Goal: Task Accomplishment & Management: Use online tool/utility

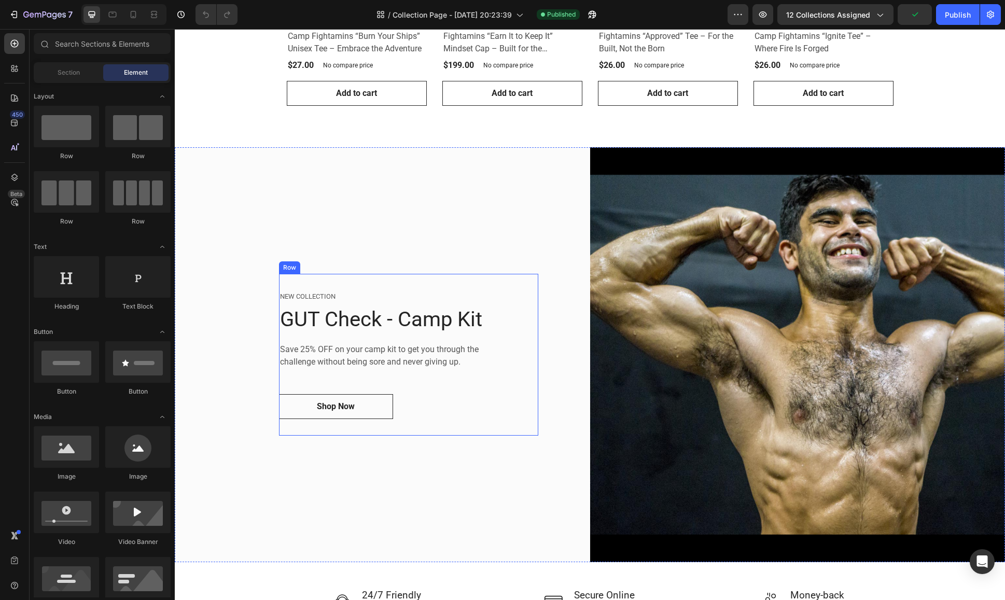
scroll to position [821, 0]
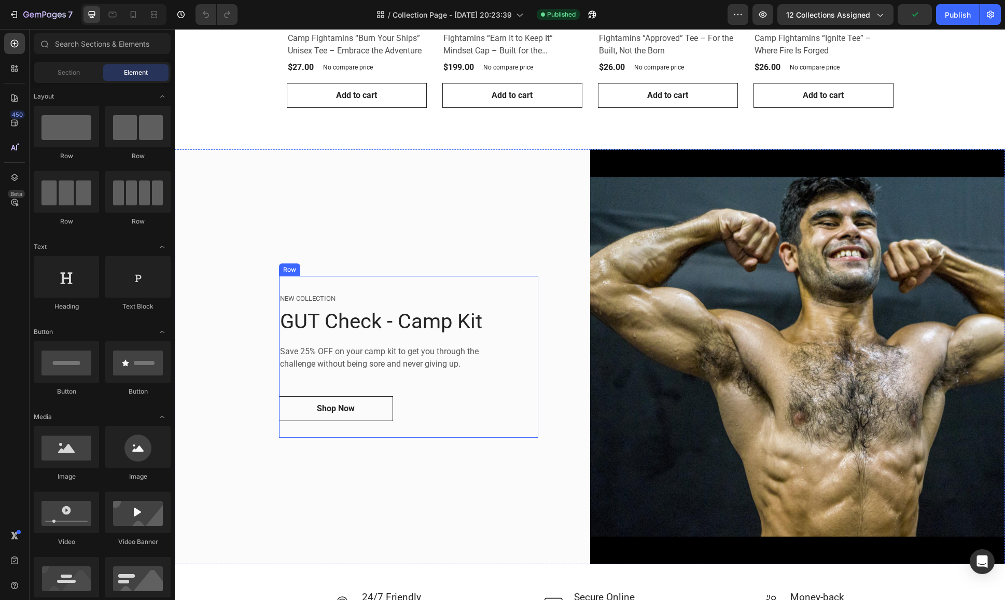
click at [447, 301] on div "NEW COLLECTION" at bounding box center [408, 298] width 259 height 12
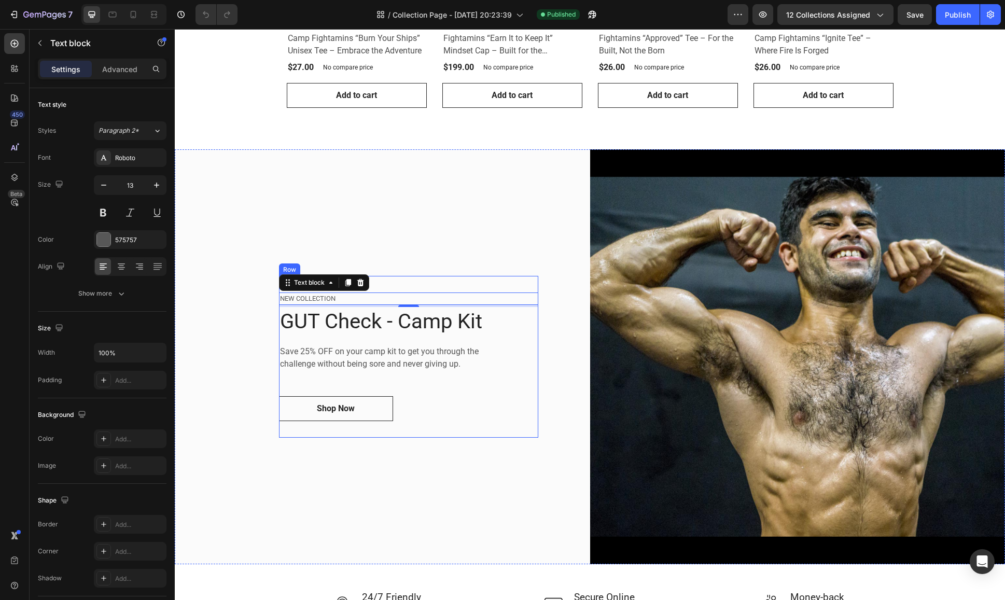
click at [440, 282] on div "NEW COLLECTION Text block 4 GUT Check - Camp Kit Heading Save 25% OFF on your c…" at bounding box center [408, 357] width 259 height 162
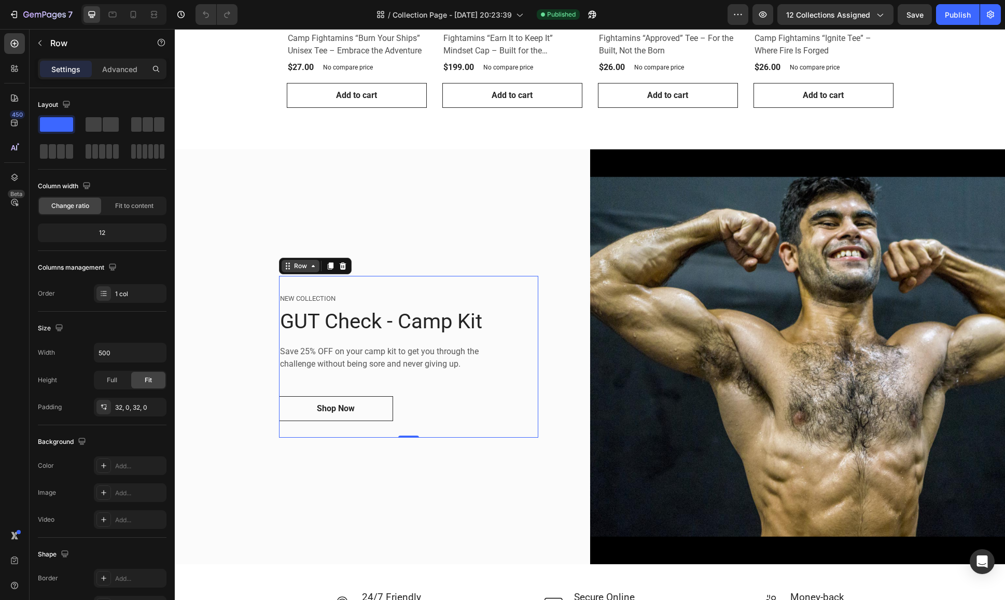
click at [288, 265] on icon at bounding box center [289, 266] width 2 height 2
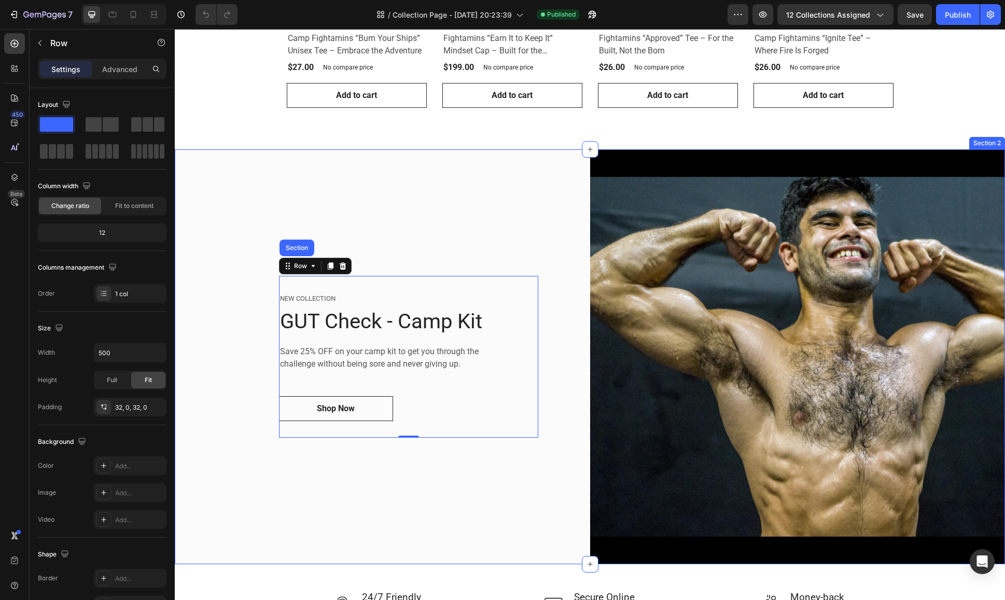
click at [294, 467] on div "NEW COLLECTION Text block GUT Check - Camp Kit Heading Save 25% OFF on your cam…" at bounding box center [382, 356] width 415 height 415
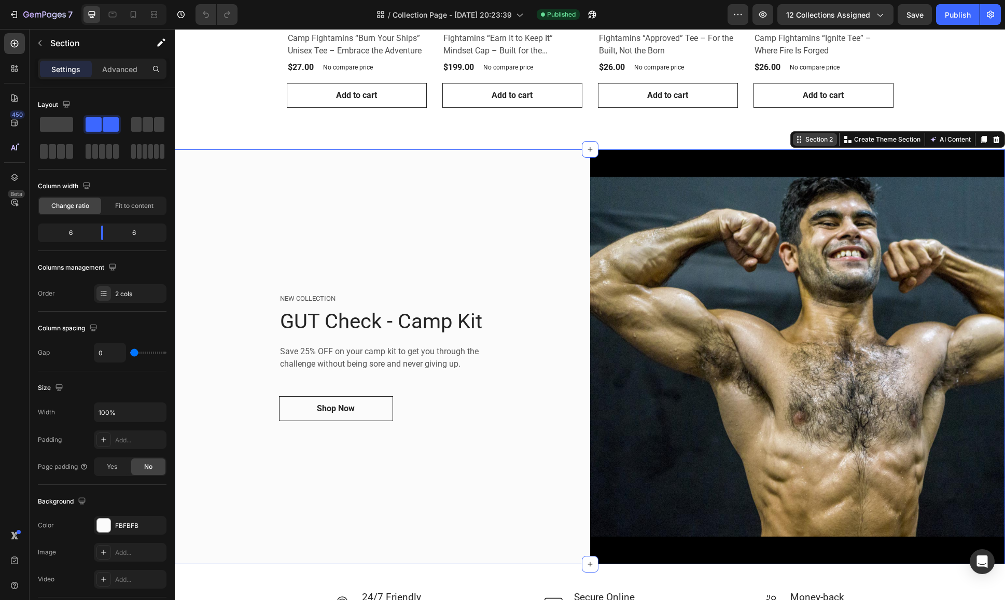
click at [803, 140] on div "Section 2" at bounding box center [819, 139] width 32 height 9
click at [475, 553] on div "NEW COLLECTION Text block GUT Check - Camp Kit Heading Save 25% OFF on your cam…" at bounding box center [382, 356] width 415 height 415
click at [295, 403] on link "Shop Now" at bounding box center [336, 408] width 114 height 25
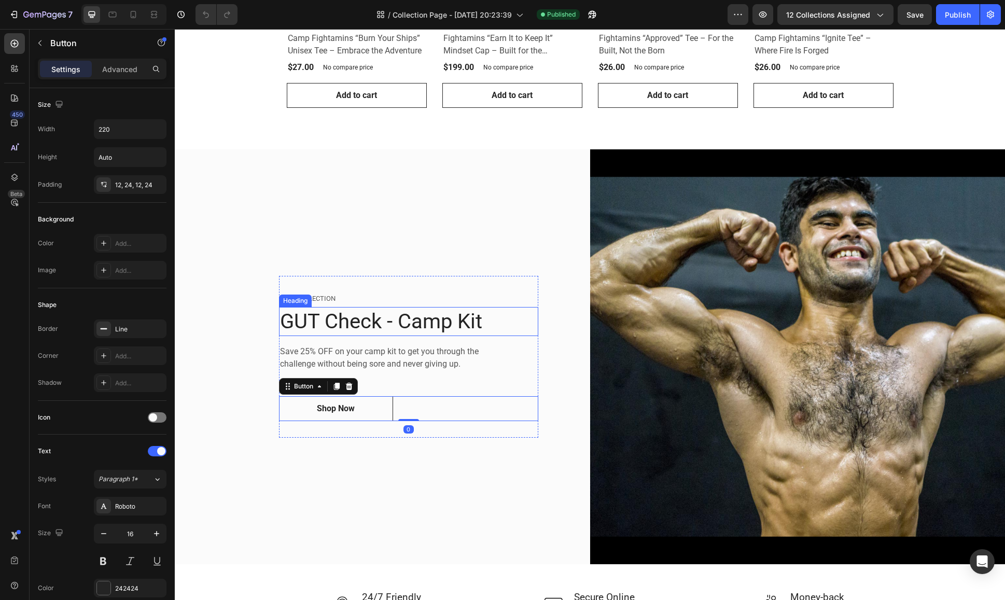
click at [314, 319] on h2 "GUT Check - Camp Kit" at bounding box center [408, 321] width 259 height 29
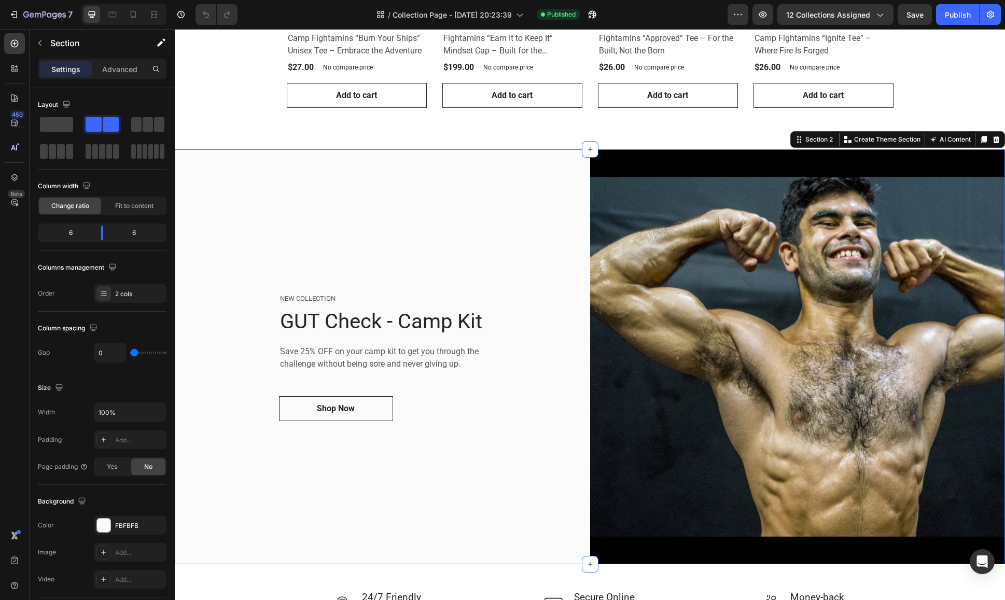
click at [205, 332] on div "NEW COLLECTION Text block GUT Check - Camp Kit Heading Save 25% OFF on your cam…" at bounding box center [382, 356] width 415 height 415
click at [43, 44] on icon "button" at bounding box center [40, 43] width 8 height 8
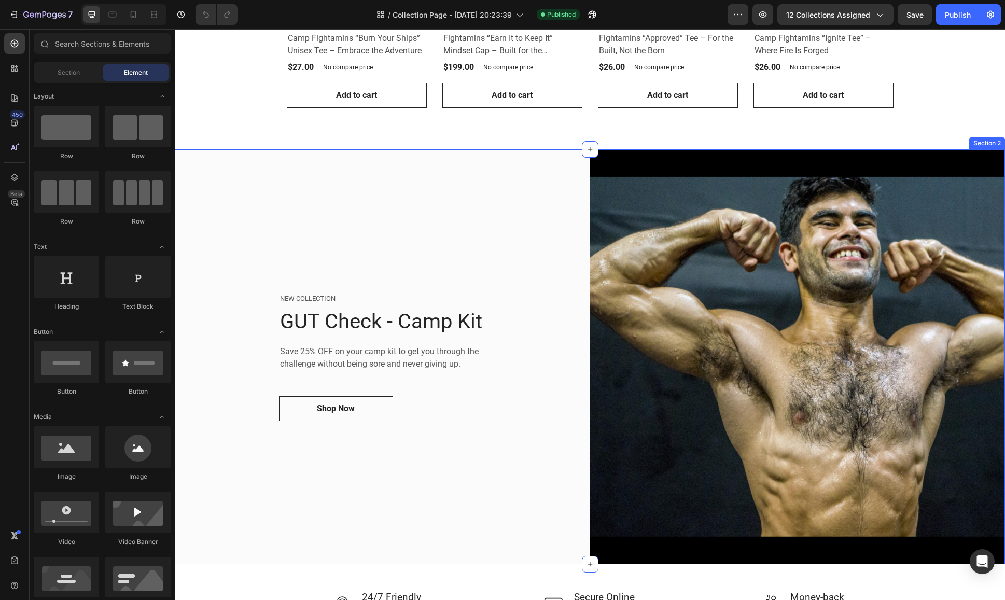
click at [259, 188] on div "NEW COLLECTION Text block GUT Check - Camp Kit Heading Save 25% OFF on your cam…" at bounding box center [382, 356] width 415 height 415
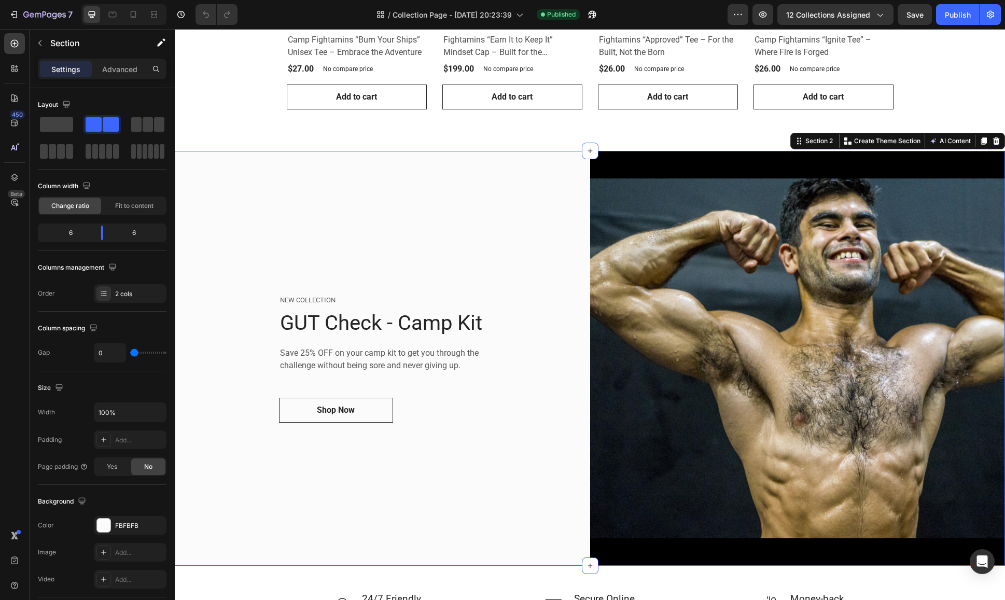
scroll to position [819, 0]
click at [795, 139] on icon at bounding box center [799, 141] width 8 height 8
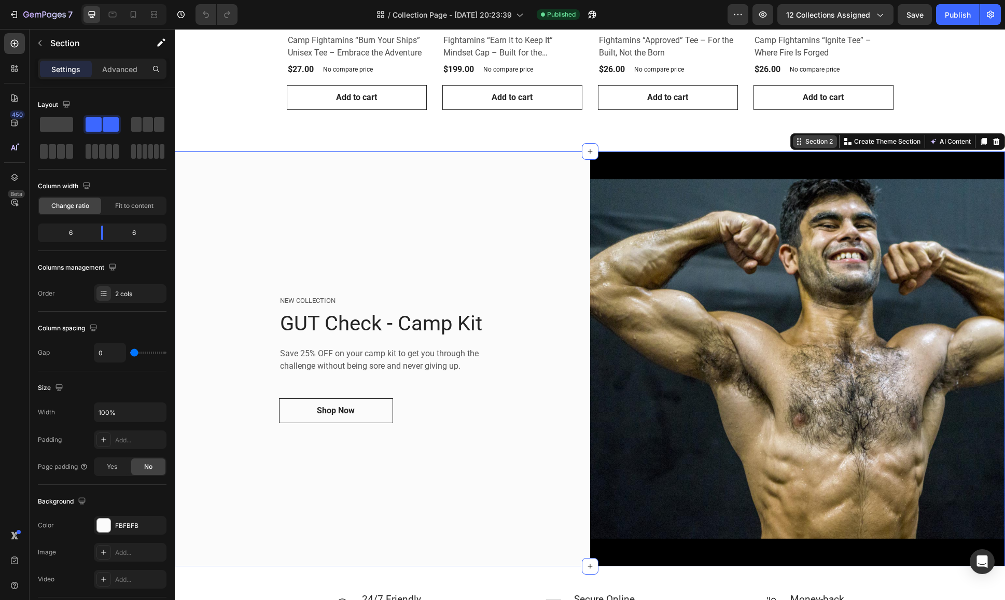
click at [795, 139] on icon at bounding box center [799, 141] width 8 height 8
click at [795, 140] on icon at bounding box center [799, 141] width 8 height 8
click at [127, 64] on p "Advanced" at bounding box center [119, 69] width 35 height 11
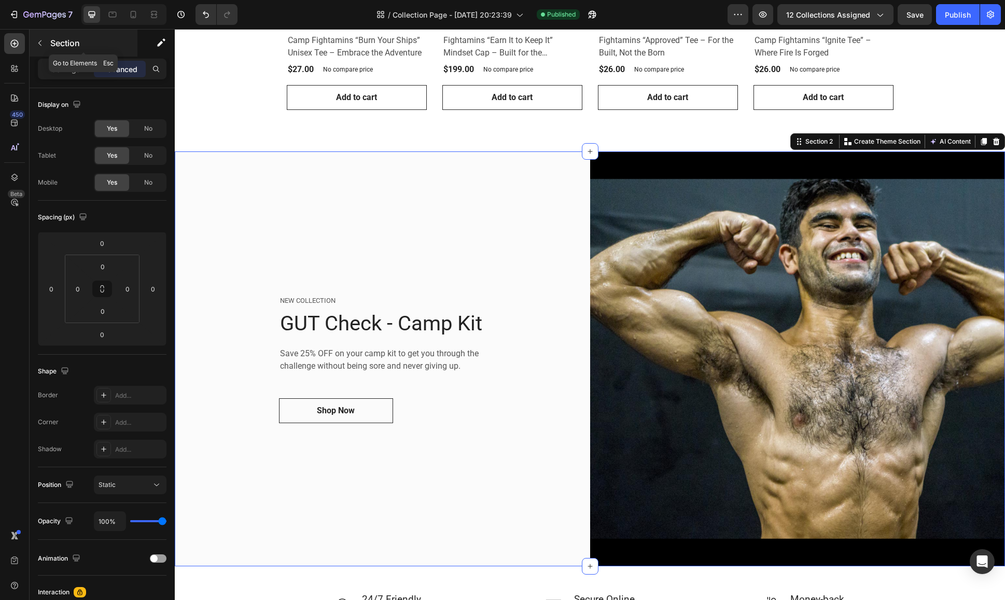
click at [39, 43] on icon "button" at bounding box center [40, 43] width 8 height 8
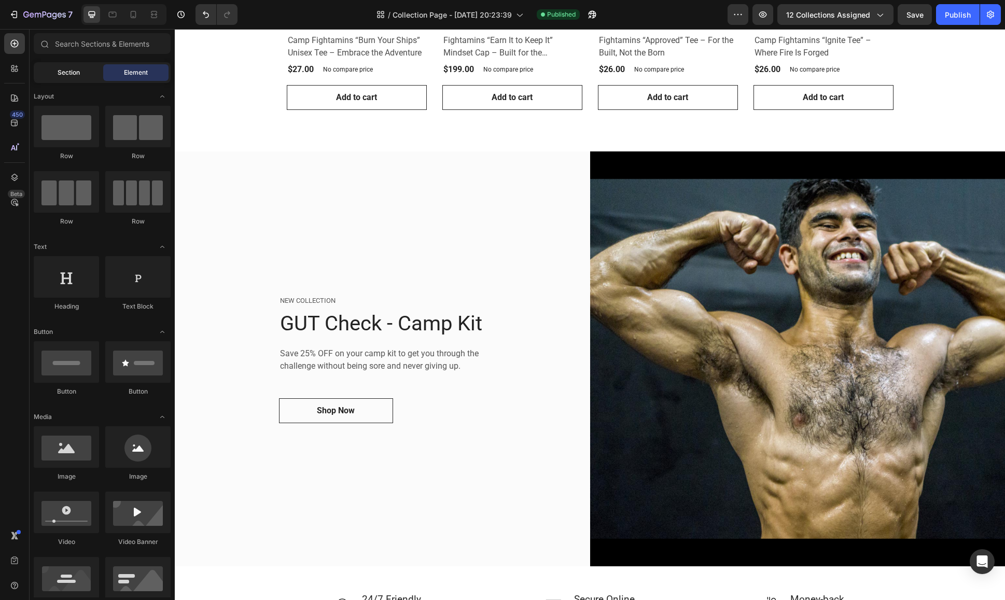
click at [78, 71] on span "Section" at bounding box center [69, 72] width 22 height 9
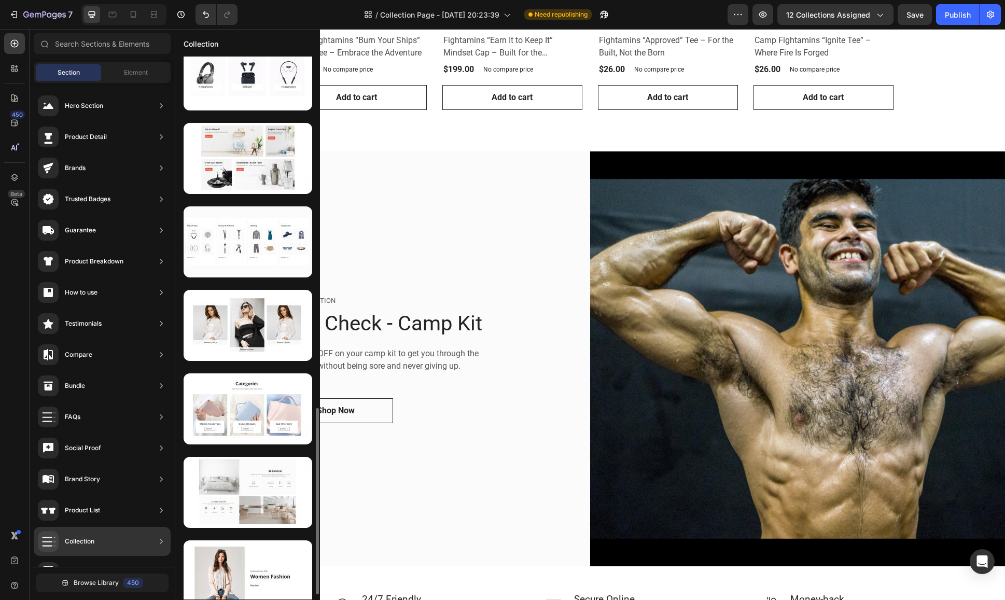
scroll to position [1037, 0]
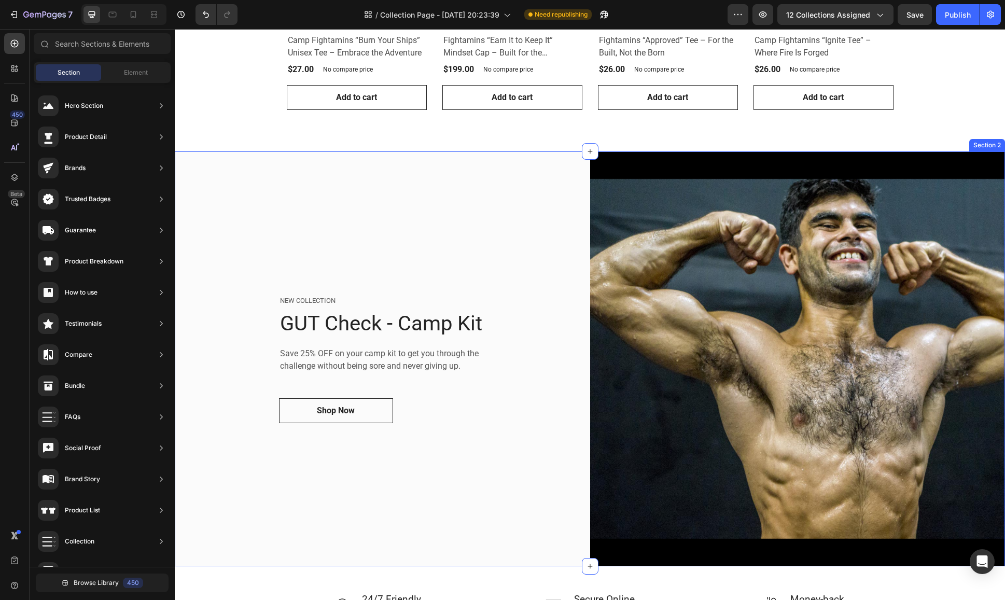
click at [499, 461] on div "NEW COLLECTION Text block GUT Check - Camp Kit Heading Save 25% OFF on your cam…" at bounding box center [382, 358] width 415 height 415
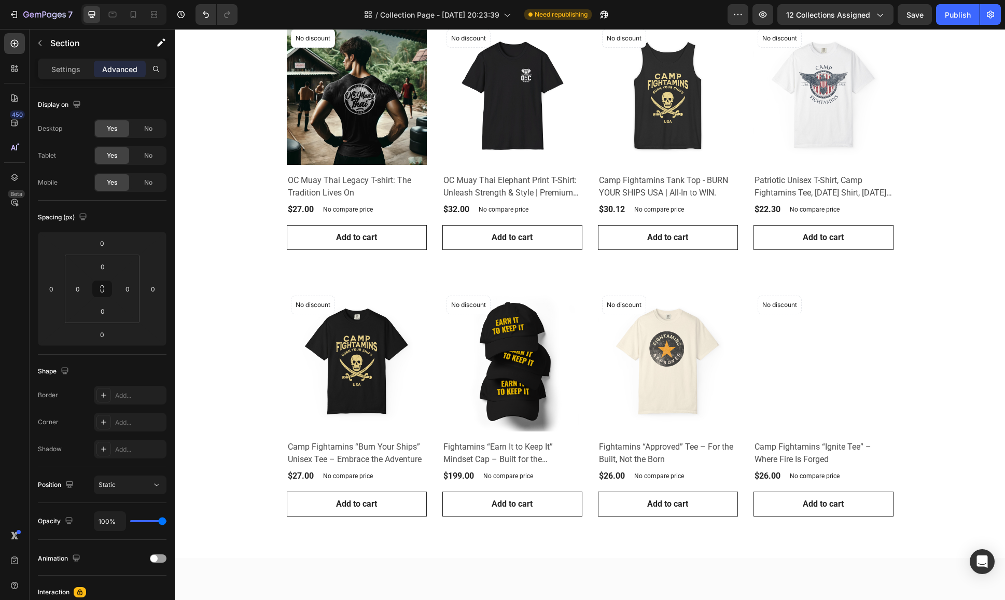
scroll to position [686, 0]
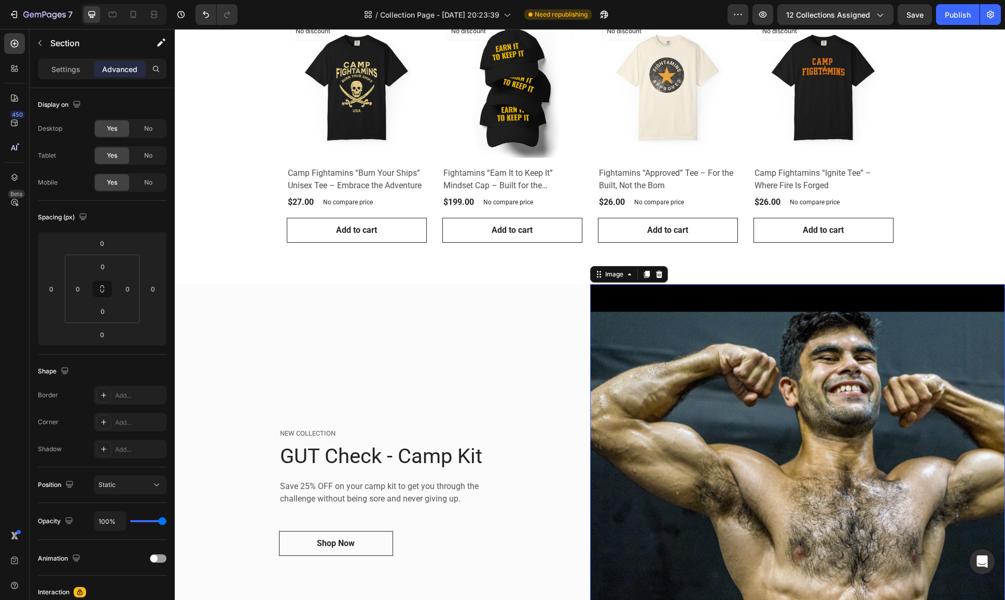
click at [591, 293] on img at bounding box center [797, 491] width 415 height 415
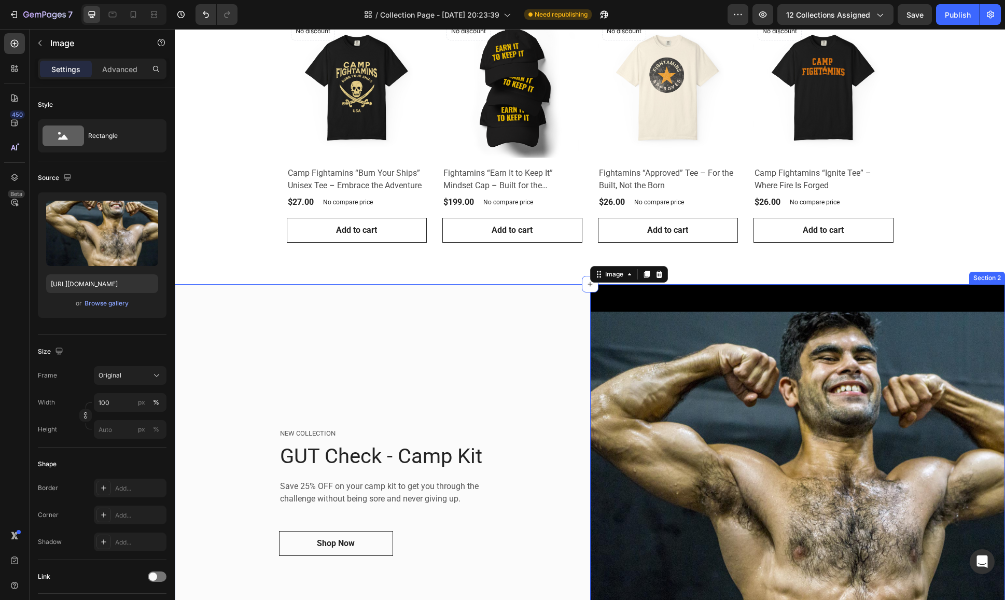
click at [465, 301] on div "NEW COLLECTION Text block GUT Check - Camp Kit Heading Save 25% OFF on your cam…" at bounding box center [382, 491] width 415 height 415
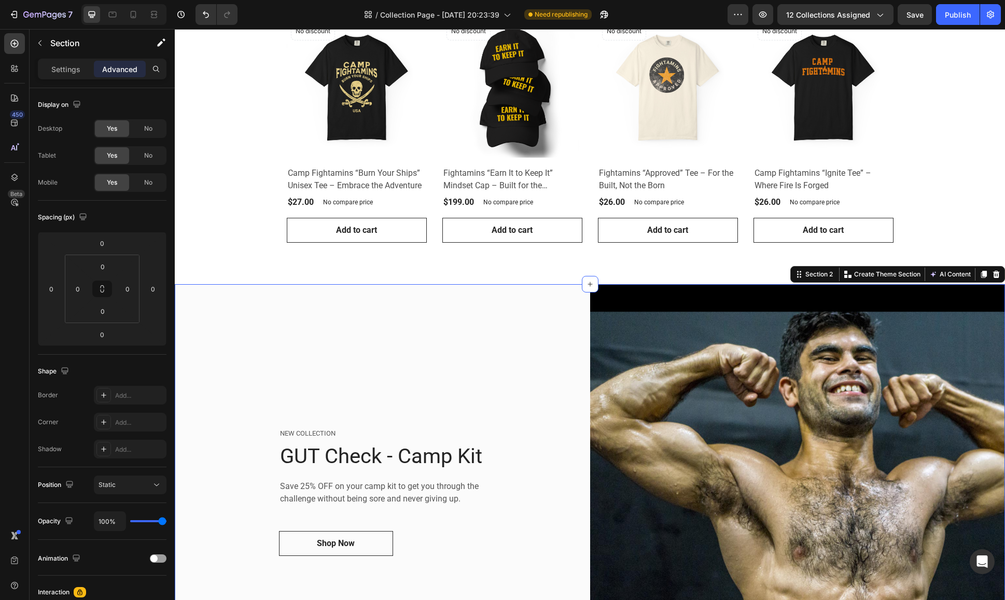
click at [124, 71] on p "Advanced" at bounding box center [119, 69] width 35 height 11
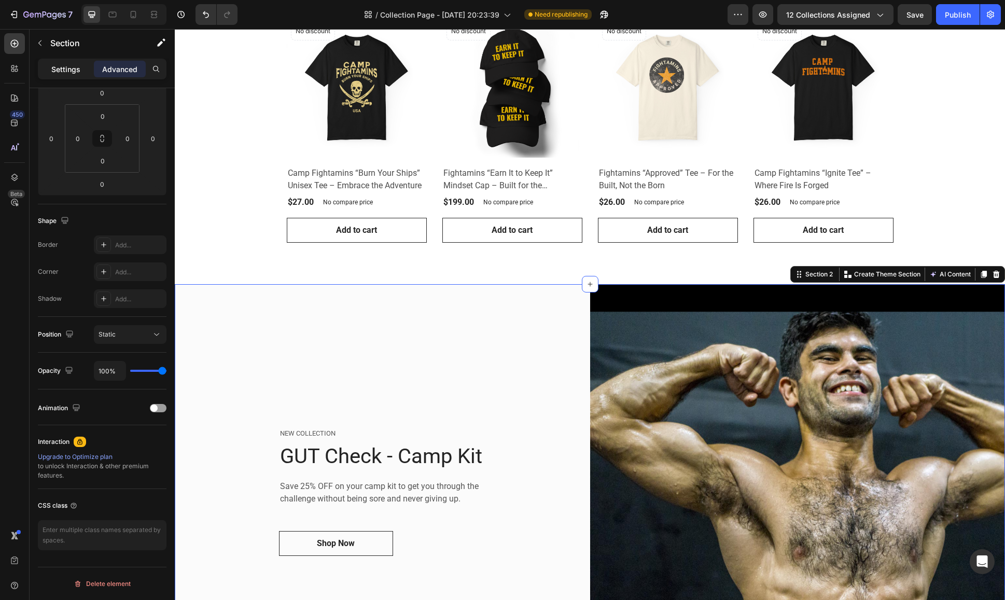
click at [64, 67] on p "Settings" at bounding box center [65, 69] width 29 height 11
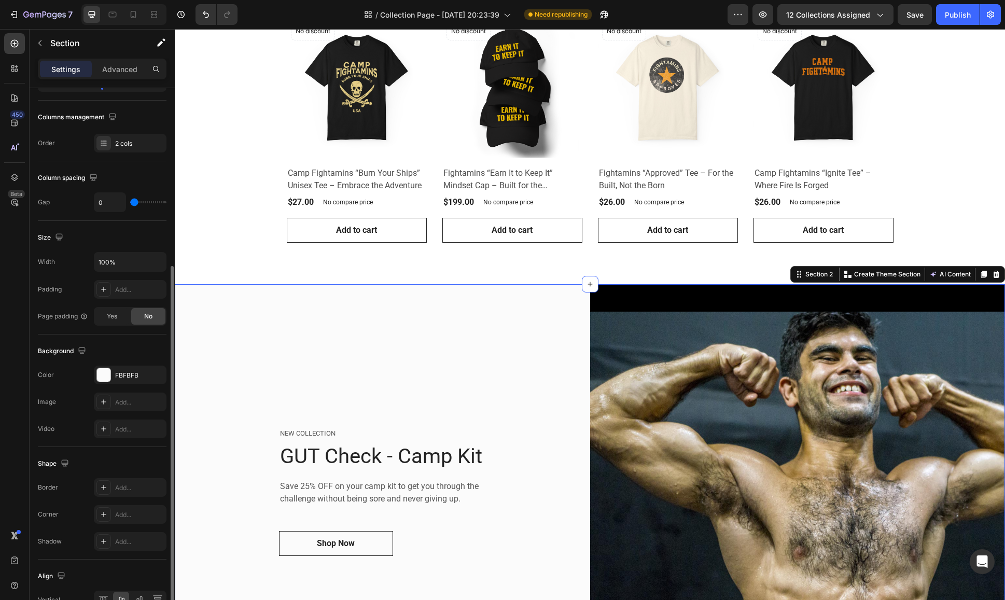
scroll to position [209, 0]
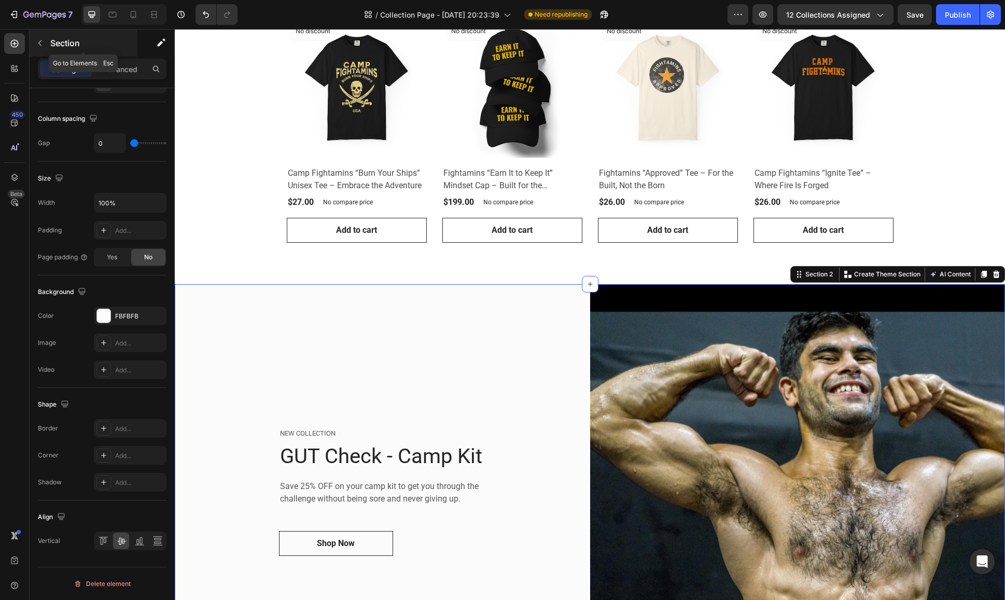
click at [37, 41] on icon "button" at bounding box center [40, 43] width 8 height 8
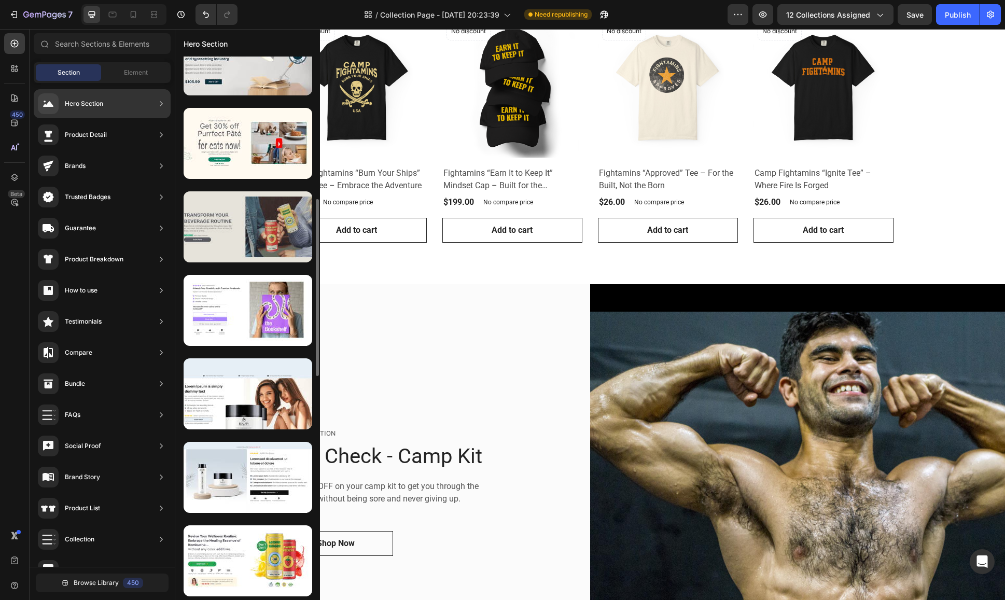
scroll to position [323, 0]
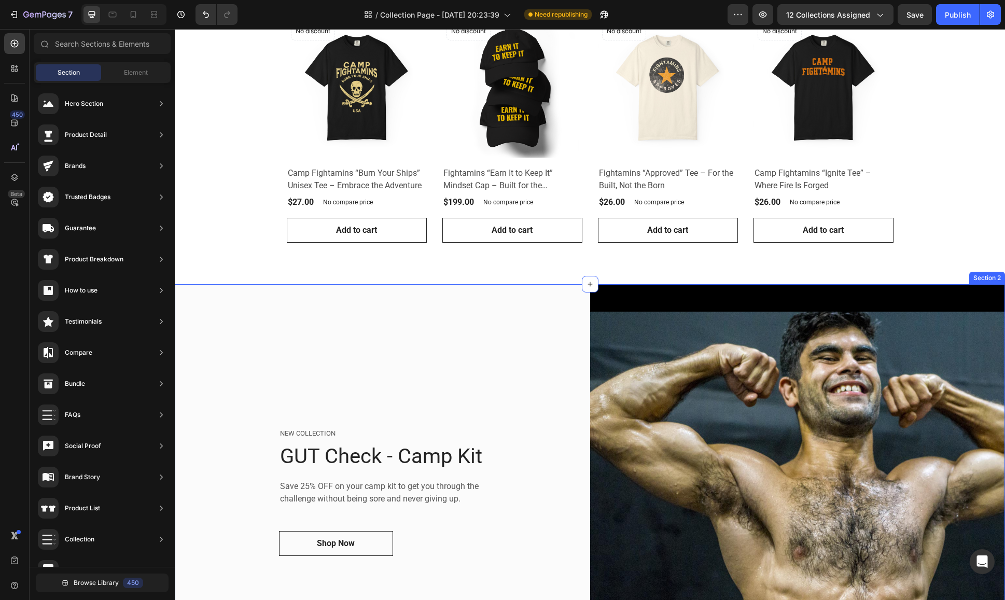
click at [452, 307] on div "NEW COLLECTION Text block GUT Check - Camp Kit Heading Save 25% OFF on your cam…" at bounding box center [382, 491] width 415 height 415
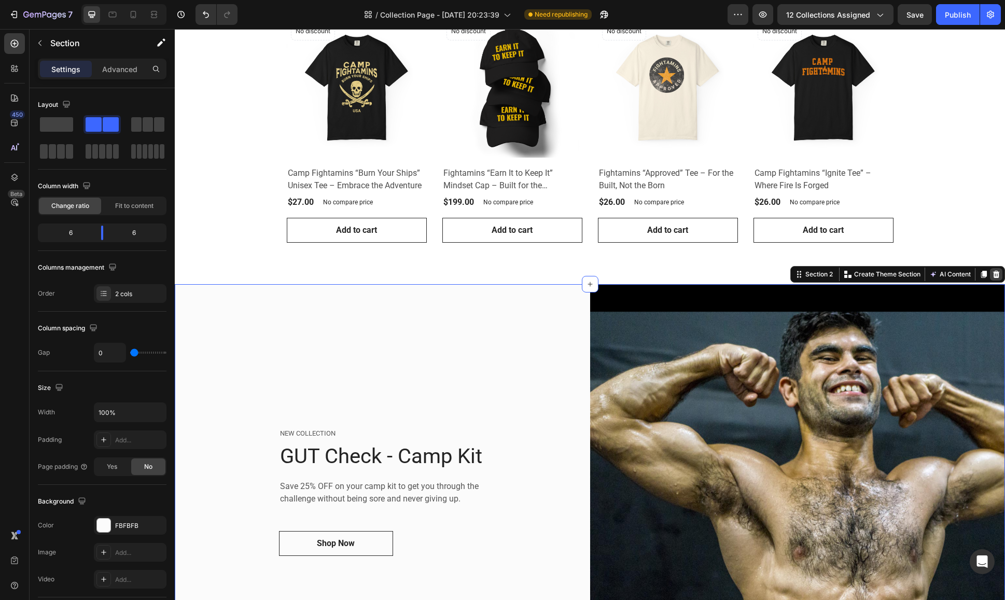
click at [993, 273] on icon at bounding box center [996, 274] width 7 height 7
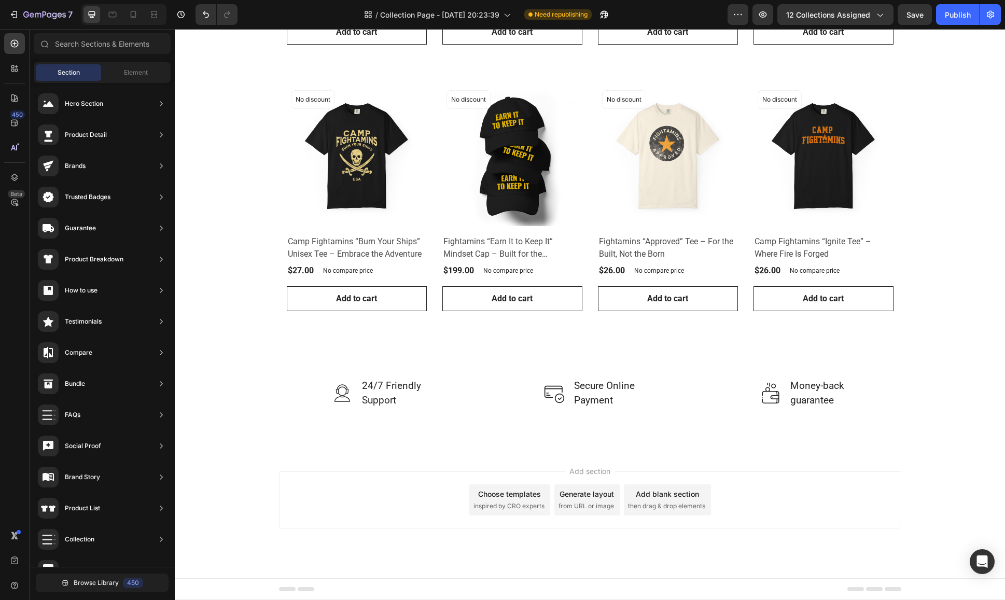
scroll to position [618, 0]
click at [952, 15] on div "Publish" at bounding box center [958, 14] width 26 height 11
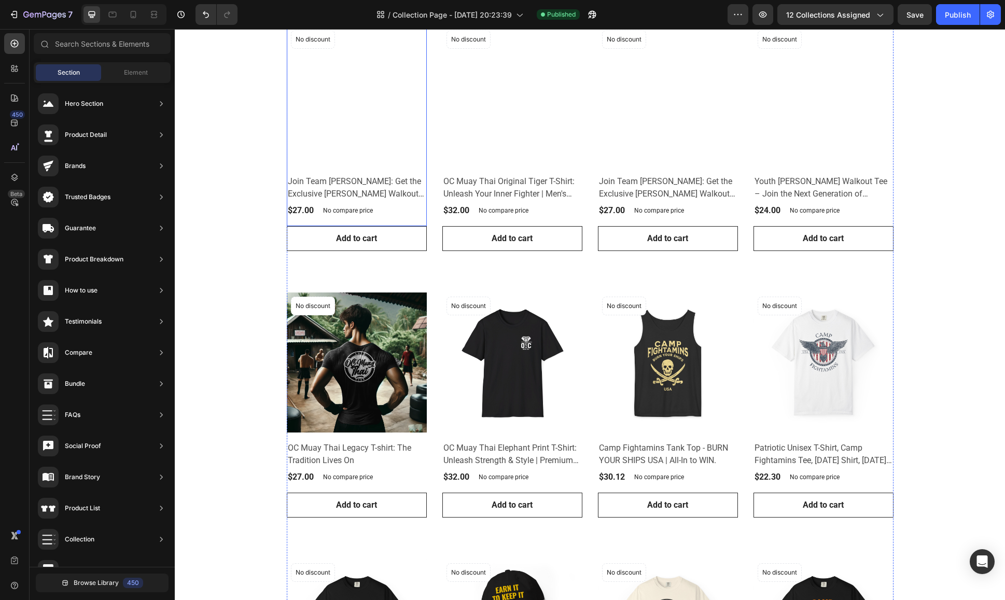
scroll to position [0, 0]
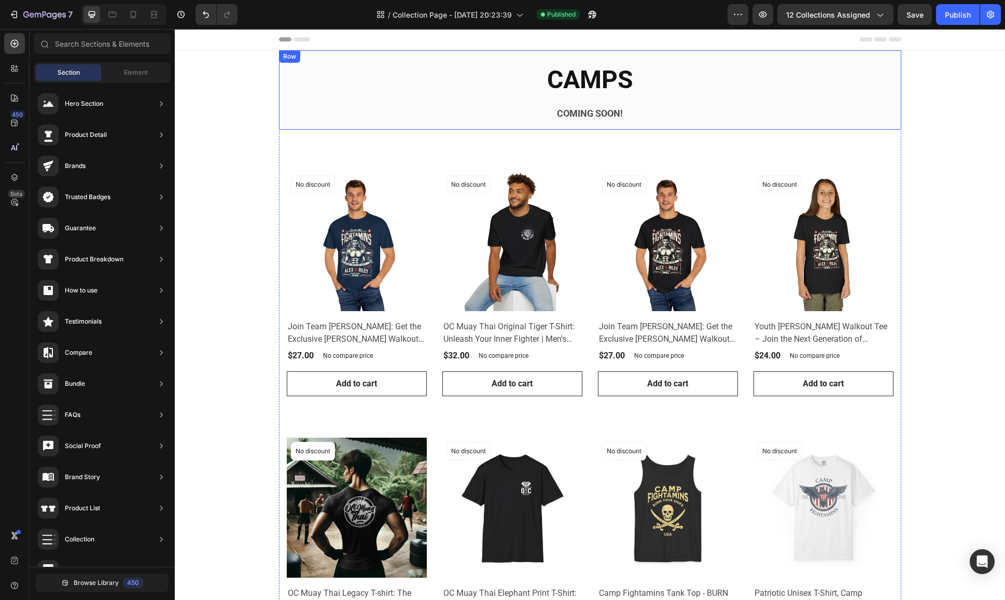
click at [893, 127] on div "CAMPS Collection Title COMING SOON! Collection Description Row Row Row" at bounding box center [590, 89] width 622 height 79
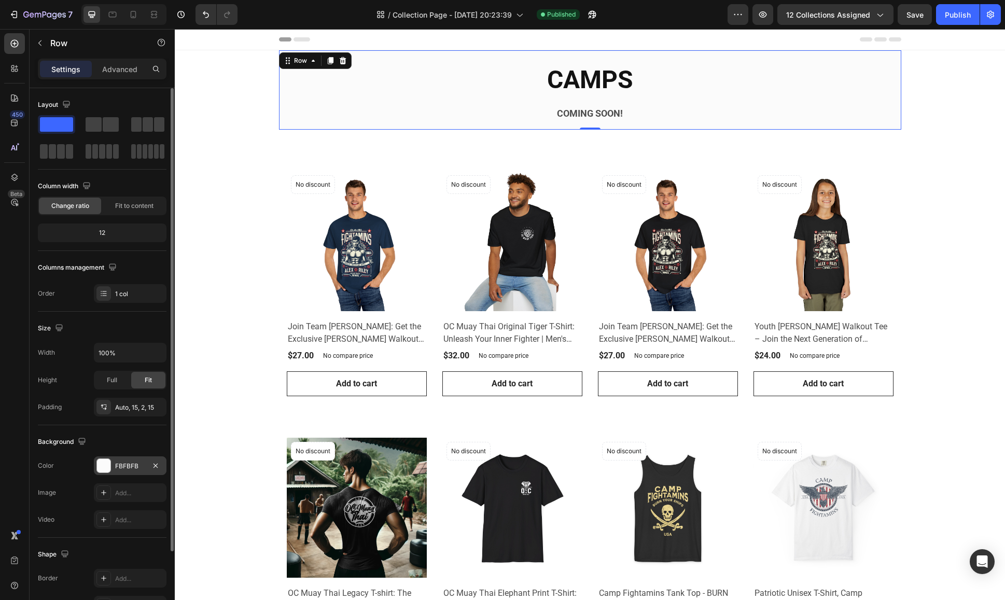
click at [100, 462] on div at bounding box center [103, 465] width 13 height 13
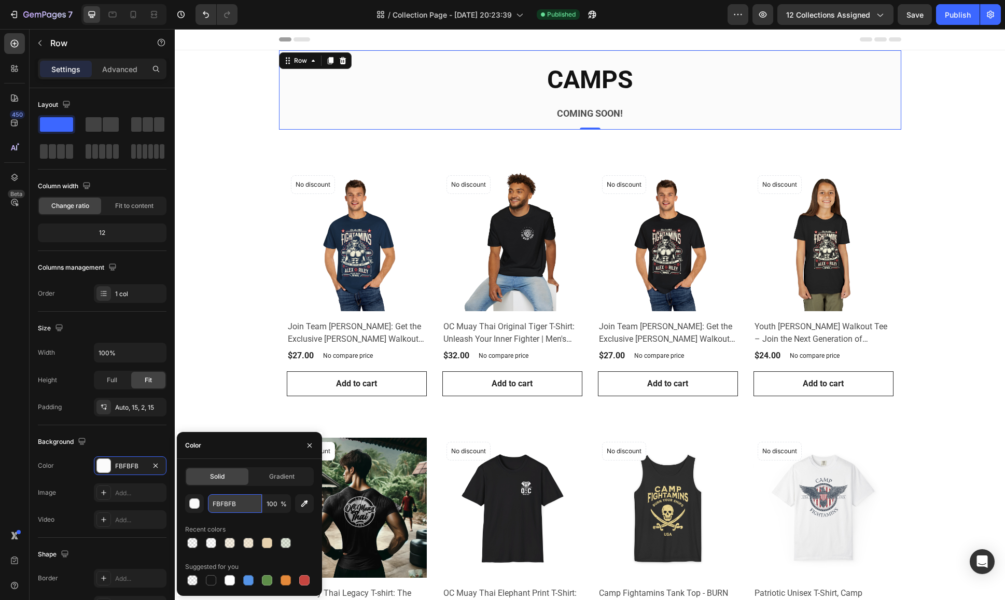
click at [217, 504] on input "FBFBFB" at bounding box center [235, 503] width 54 height 19
click at [190, 503] on div "button" at bounding box center [195, 504] width 10 height 10
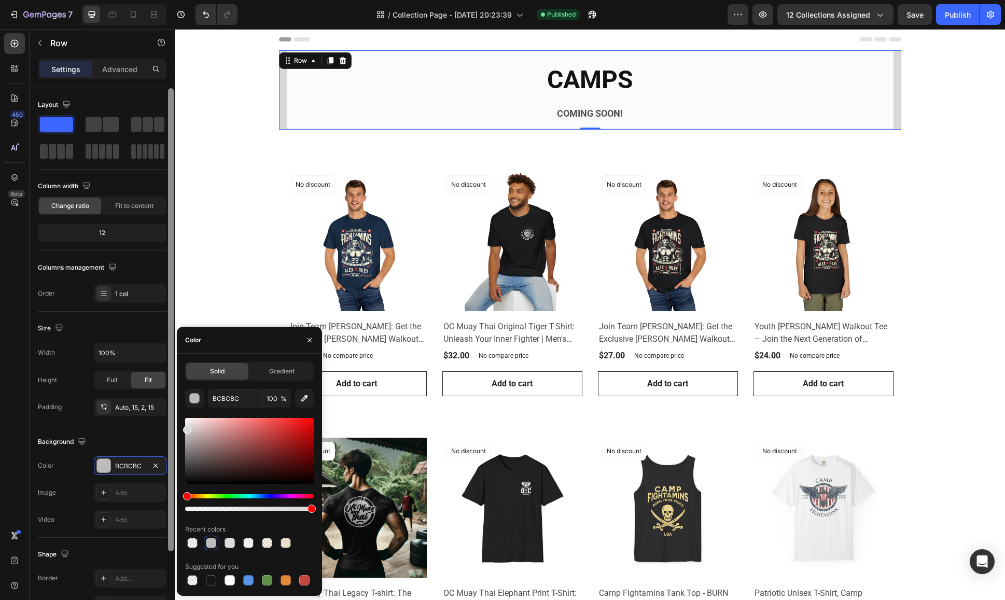
type input "D8D8D8"
drag, startPoint x: 184, startPoint y: 423, endPoint x: 169, endPoint y: 428, distance: 15.9
click at [169, 428] on div "450 Beta Sections(18) Elements(88) Section Element Hero Section Product Detail …" at bounding box center [87, 314] width 175 height 571
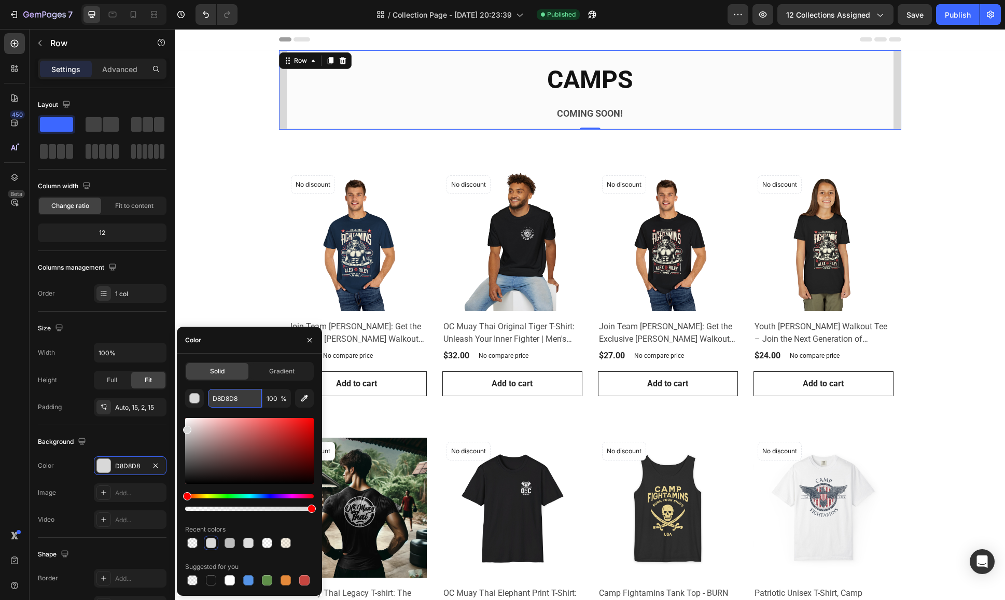
click at [221, 399] on input "D8D8D8" at bounding box center [235, 398] width 54 height 19
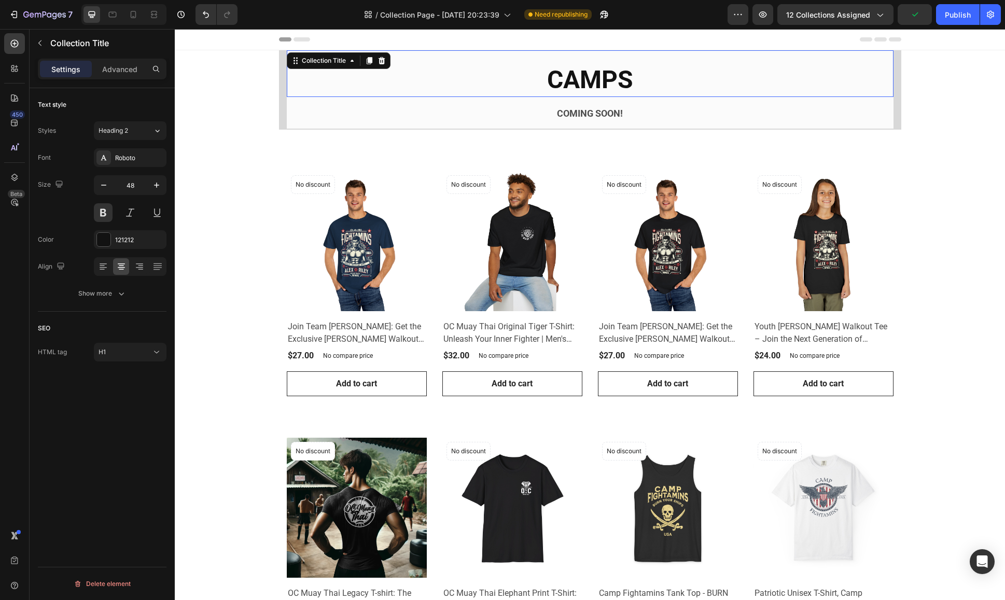
click at [353, 88] on h1 "CAMPS" at bounding box center [590, 80] width 607 height 34
click at [307, 59] on div "Collection Title" at bounding box center [324, 60] width 48 height 9
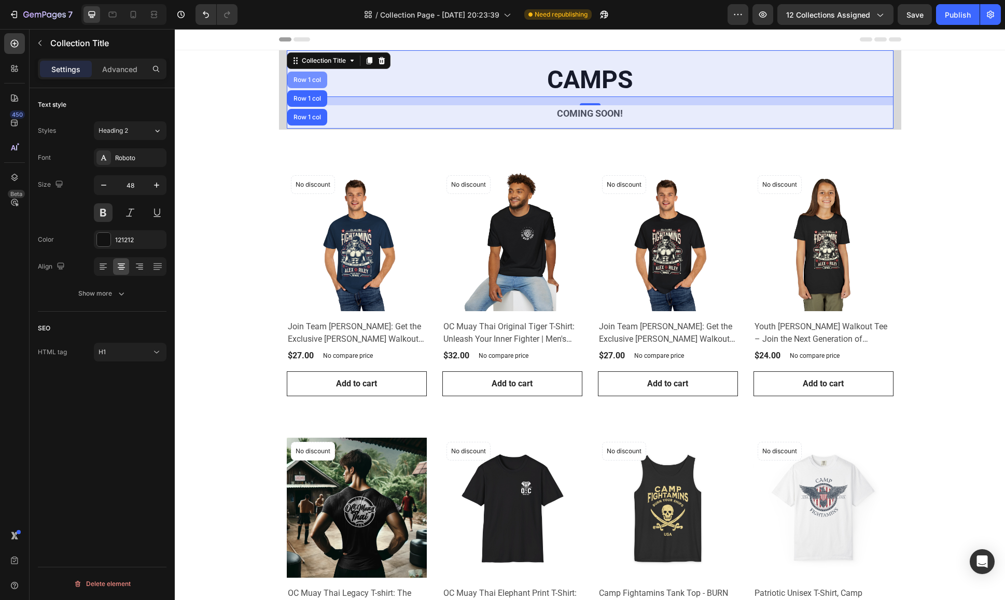
click at [302, 74] on div "Row 1 col" at bounding box center [307, 80] width 40 height 17
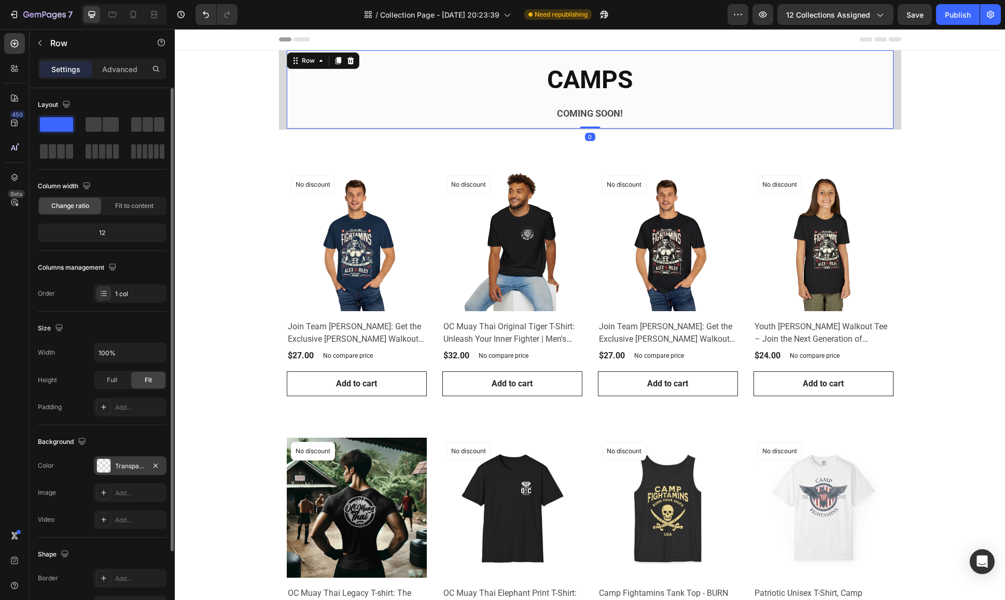
click at [104, 460] on div at bounding box center [103, 465] width 13 height 13
click at [292, 66] on div "Row" at bounding box center [308, 60] width 38 height 12
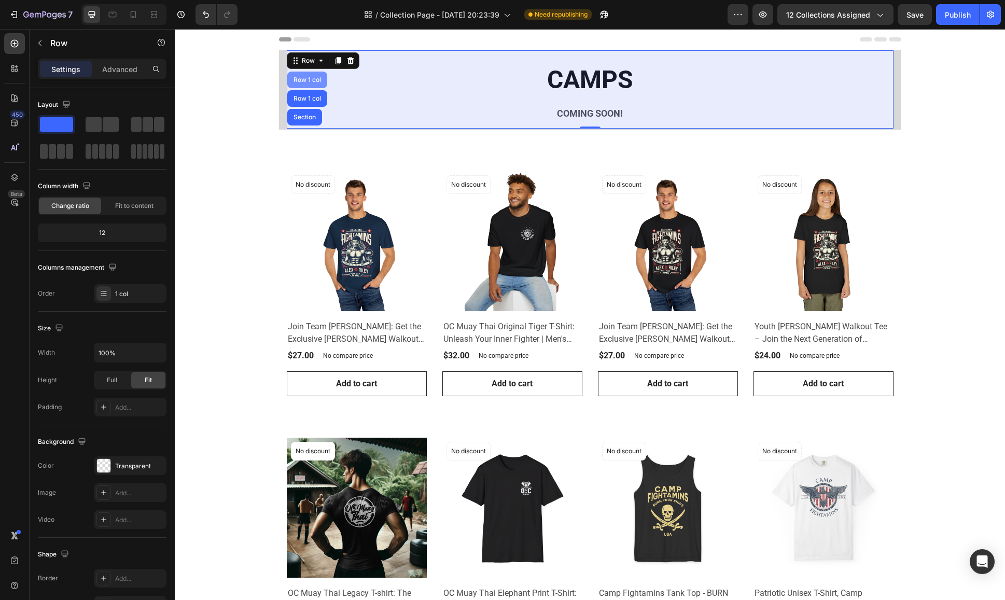
click at [302, 77] on div "Row 1 col" at bounding box center [307, 80] width 32 height 6
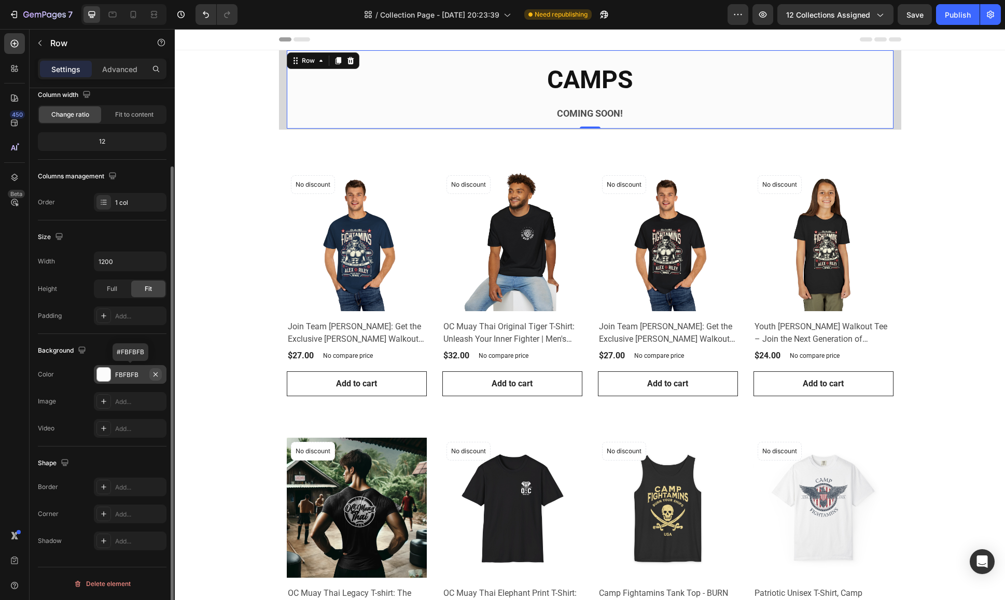
click at [152, 373] on icon "button" at bounding box center [155, 374] width 8 height 8
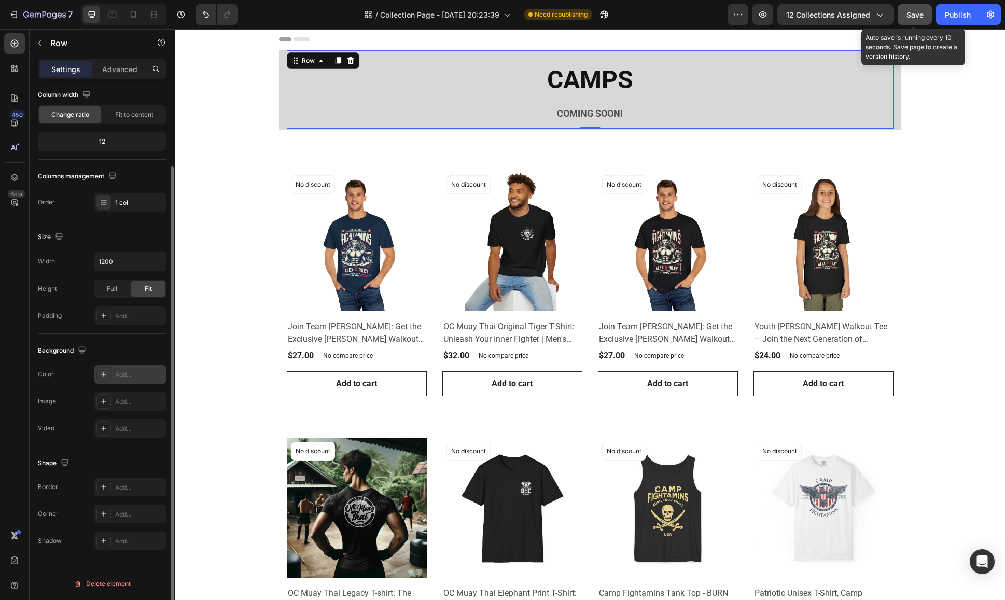
click at [923, 16] on button "Save" at bounding box center [915, 14] width 34 height 21
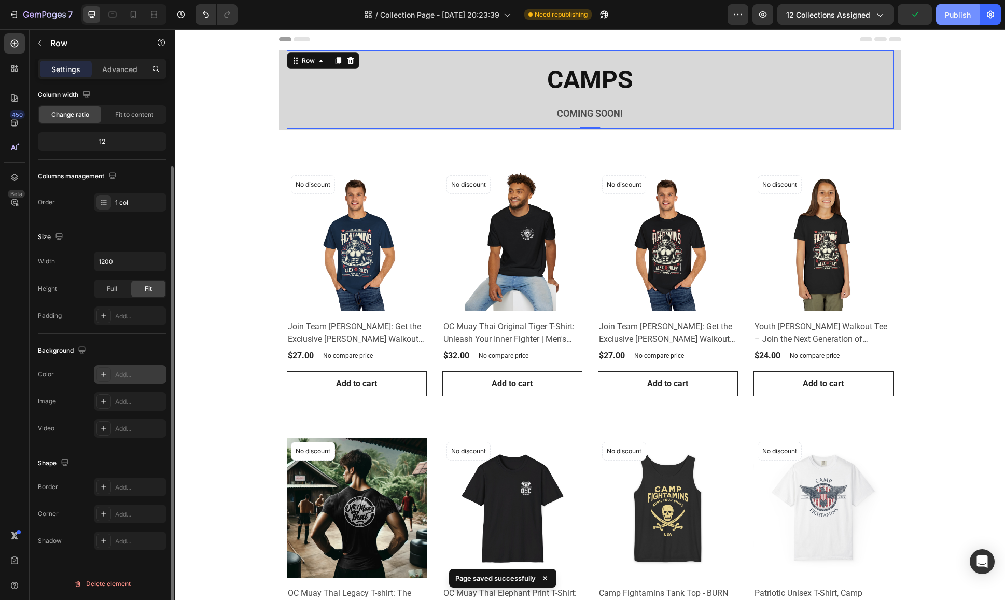
click at [953, 17] on div "Publish" at bounding box center [958, 14] width 26 height 11
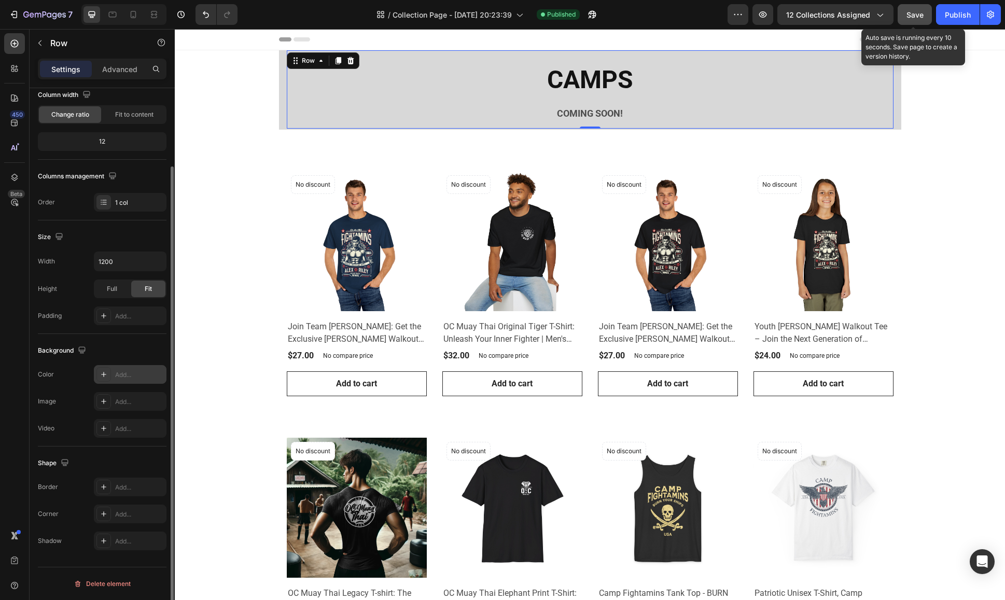
click at [926, 13] on button "Save" at bounding box center [915, 14] width 34 height 21
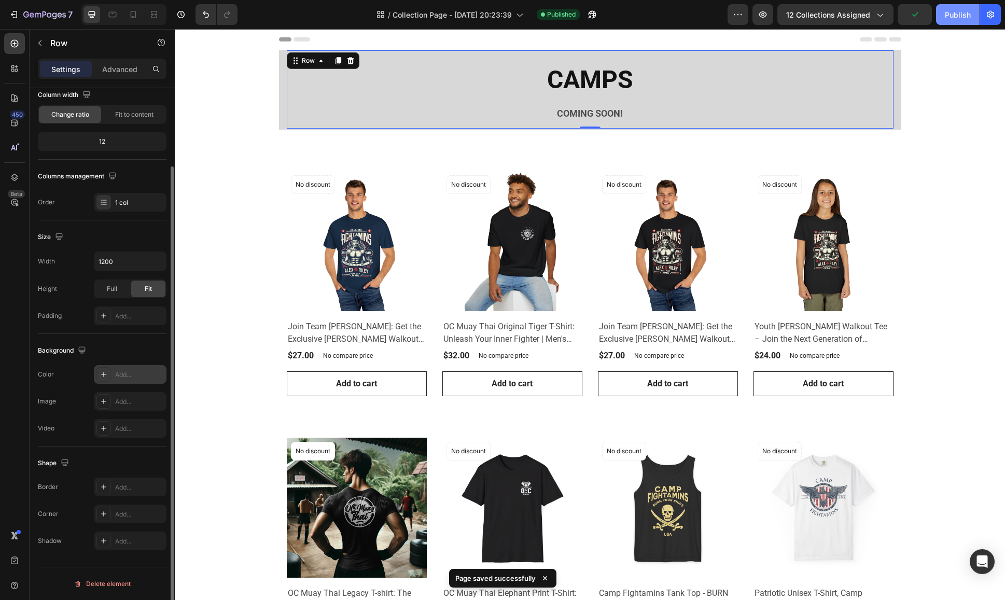
click at [946, 14] on div "Publish" at bounding box center [958, 14] width 26 height 11
click at [45, 17] on icon "button" at bounding box center [44, 15] width 43 height 9
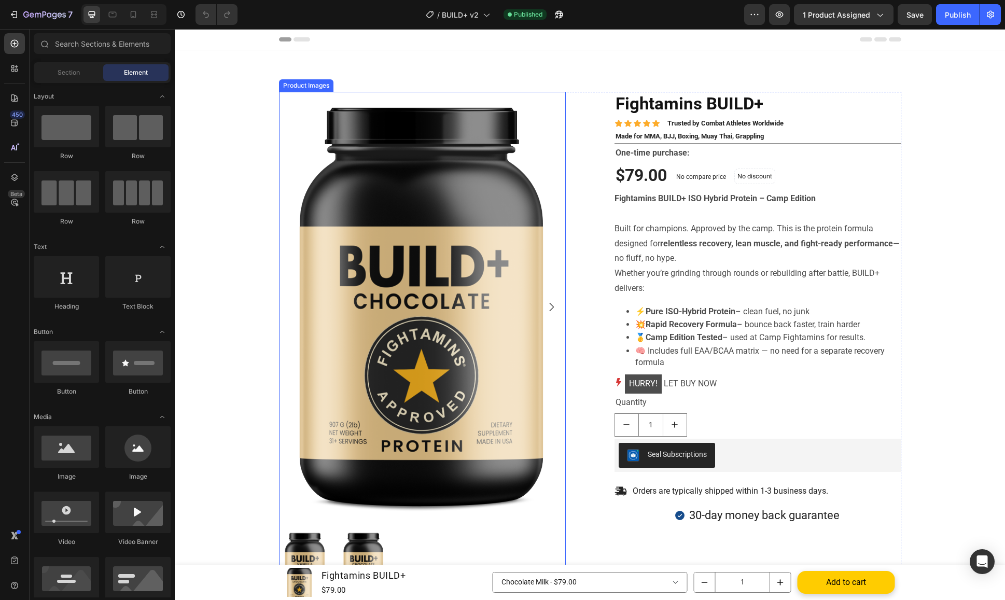
click at [302, 85] on div "Product Images" at bounding box center [306, 85] width 50 height 9
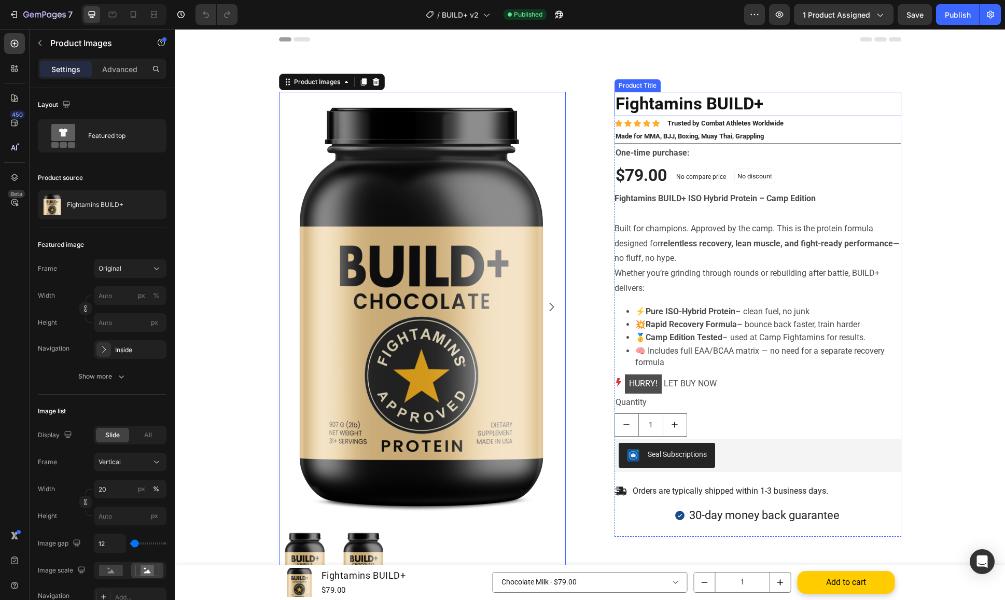
click at [709, 107] on h1 "Fightamins BUILD+" at bounding box center [757, 104] width 287 height 24
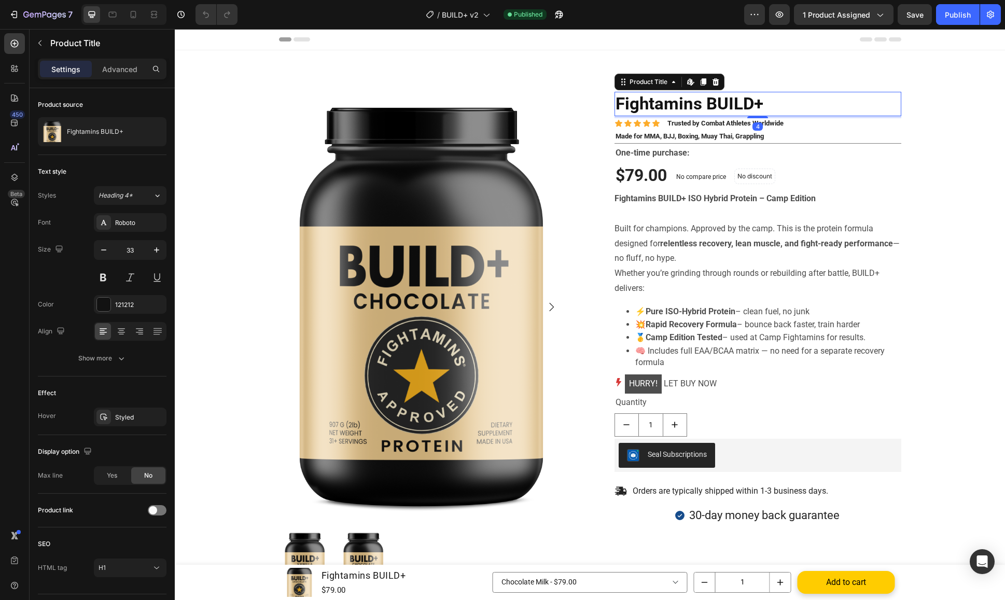
click at [789, 103] on h1 "Fightamins BUILD+" at bounding box center [757, 104] width 287 height 24
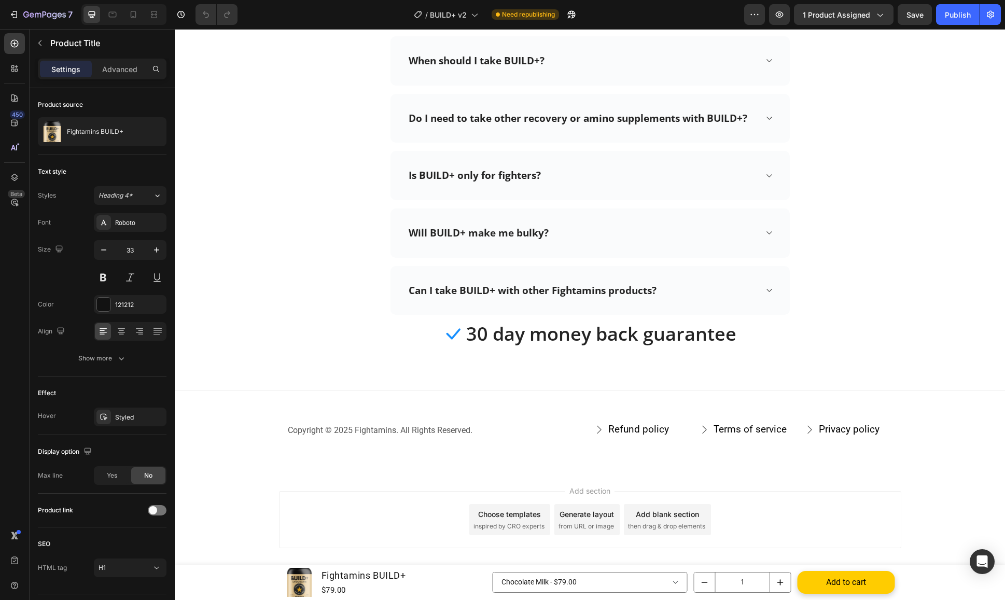
scroll to position [2664, 0]
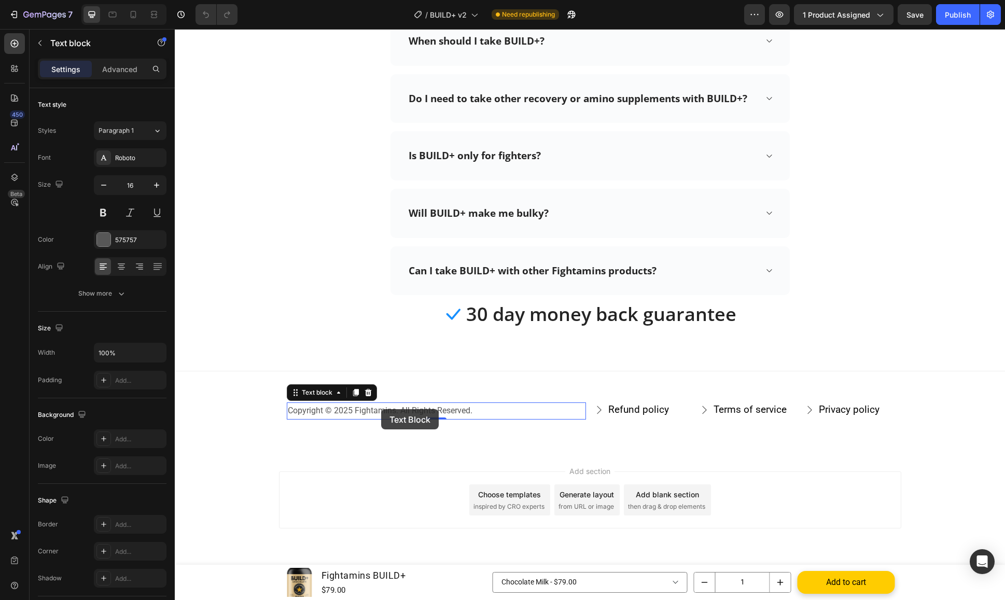
click at [392, 411] on p "Copyright © 2025 Fightamins. All Rights Reserved." at bounding box center [436, 410] width 297 height 15
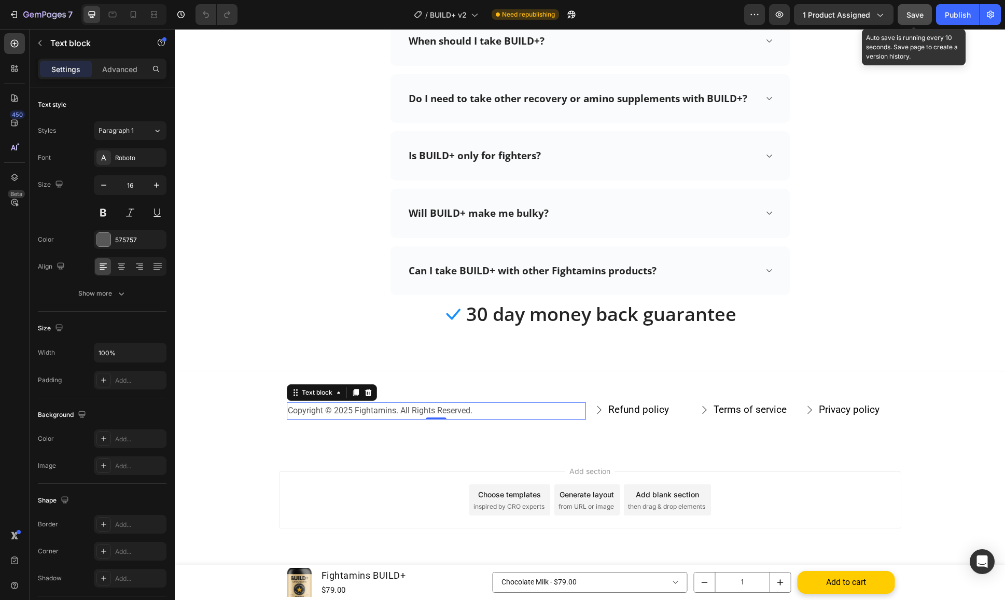
click at [913, 18] on span "Save" at bounding box center [914, 14] width 17 height 9
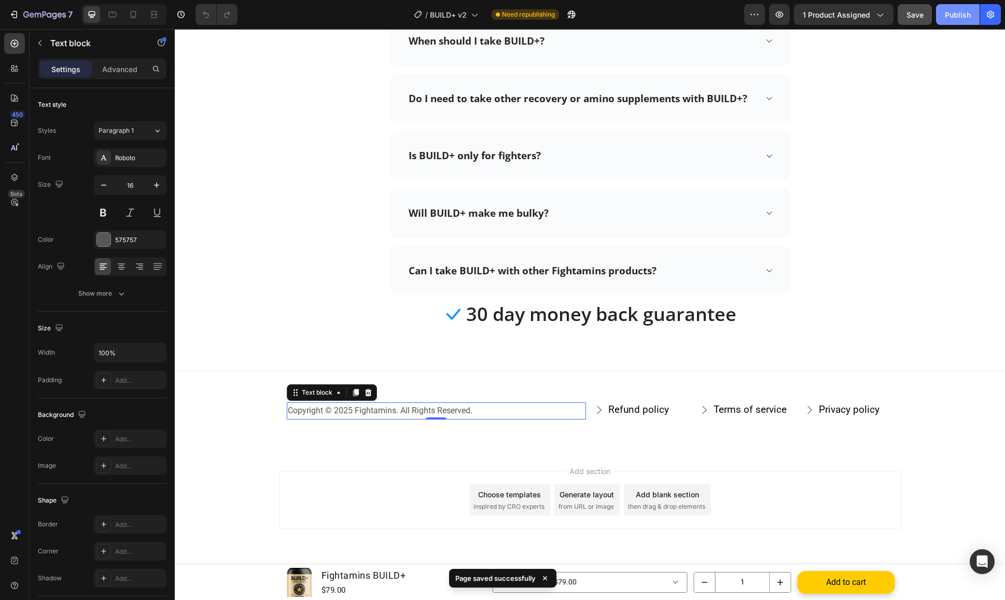
click at [954, 16] on div "Publish" at bounding box center [958, 14] width 26 height 11
click at [837, 21] on button "1 product assigned" at bounding box center [844, 14] width 100 height 21
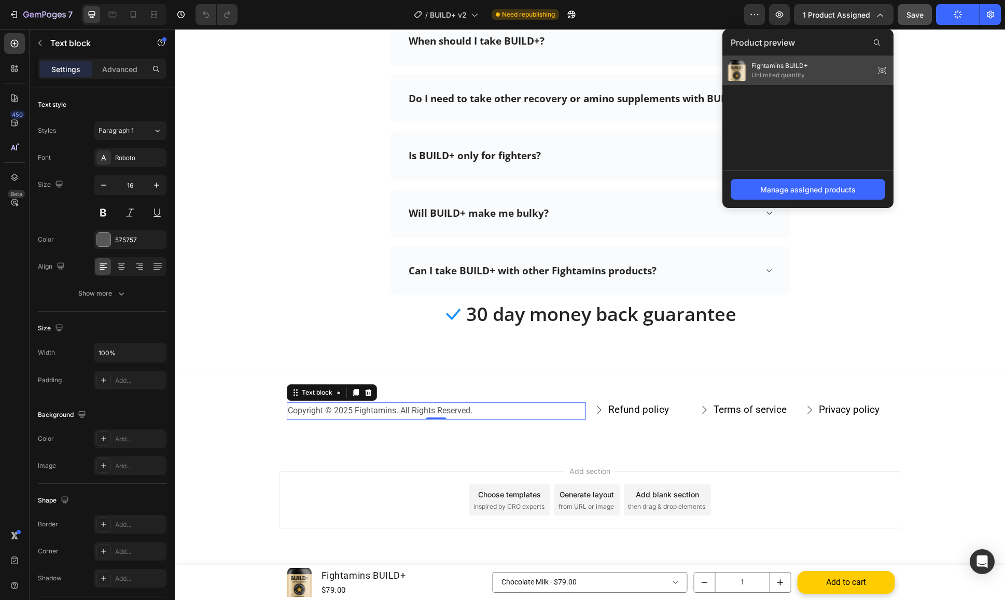
click at [880, 71] on icon at bounding box center [882, 70] width 15 height 15
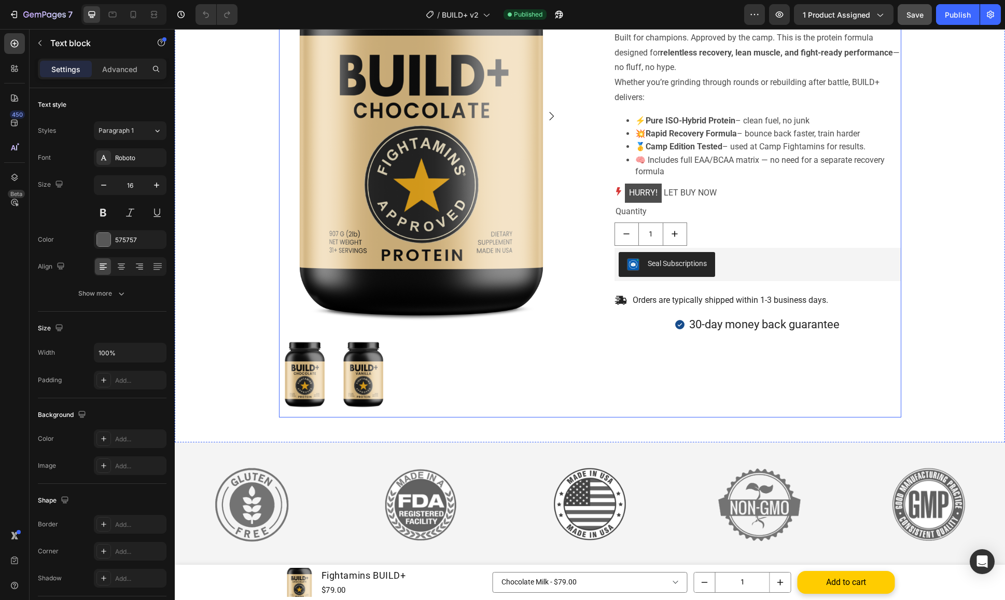
scroll to position [0, 0]
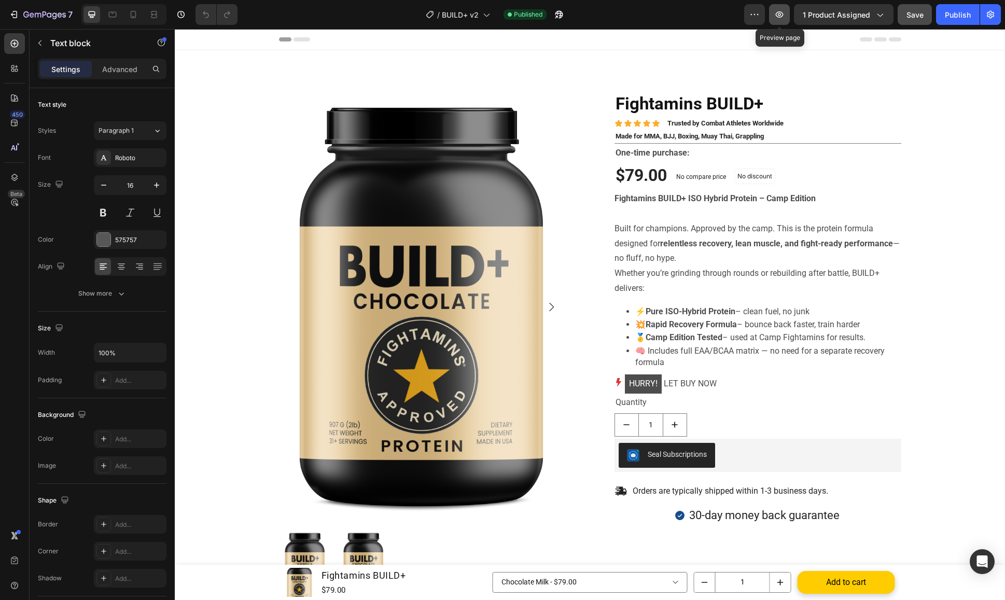
click at [783, 14] on icon "button" at bounding box center [780, 14] width 8 height 6
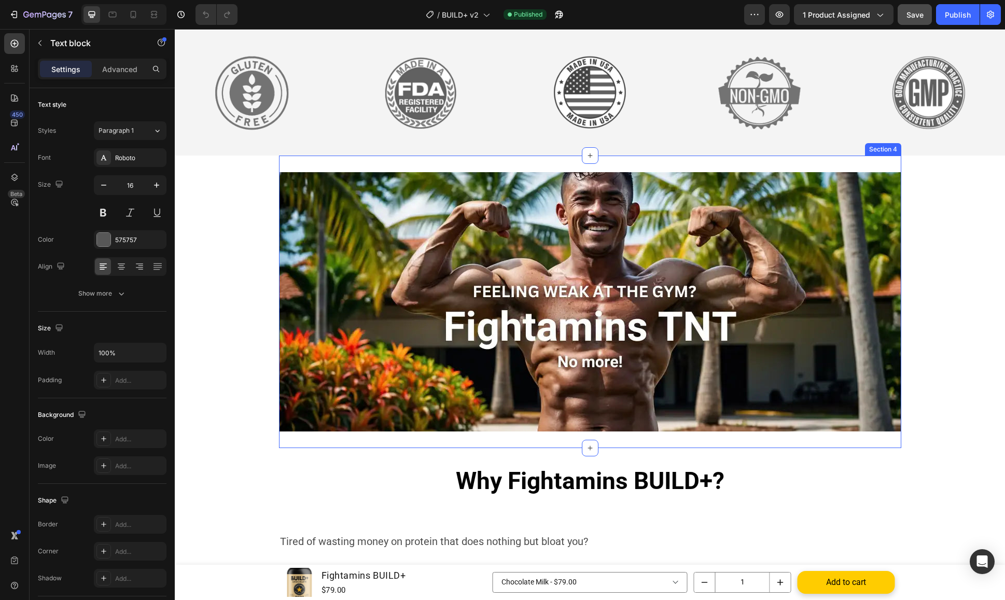
scroll to position [612, 0]
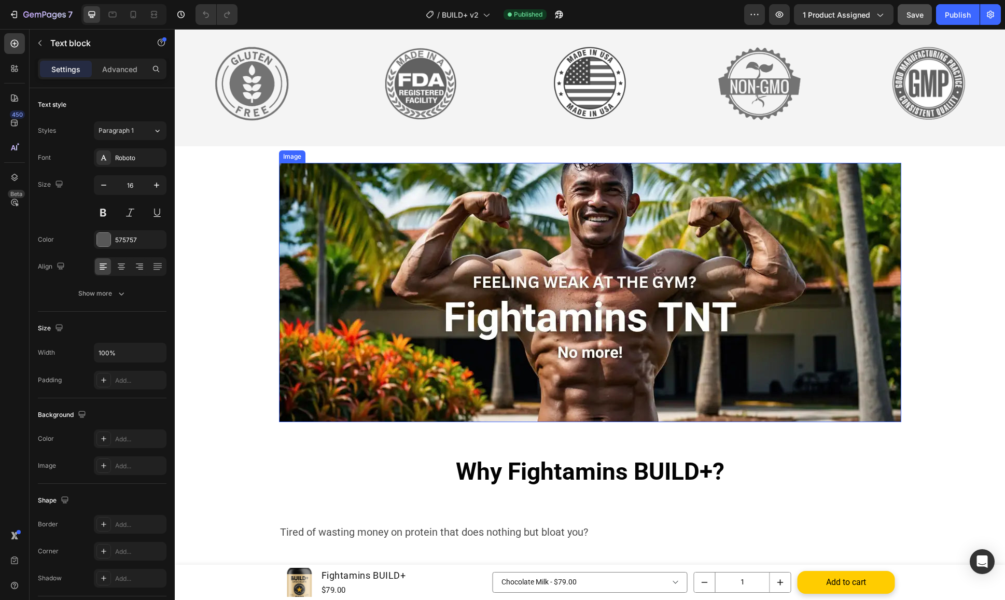
click at [443, 332] on img at bounding box center [590, 292] width 622 height 259
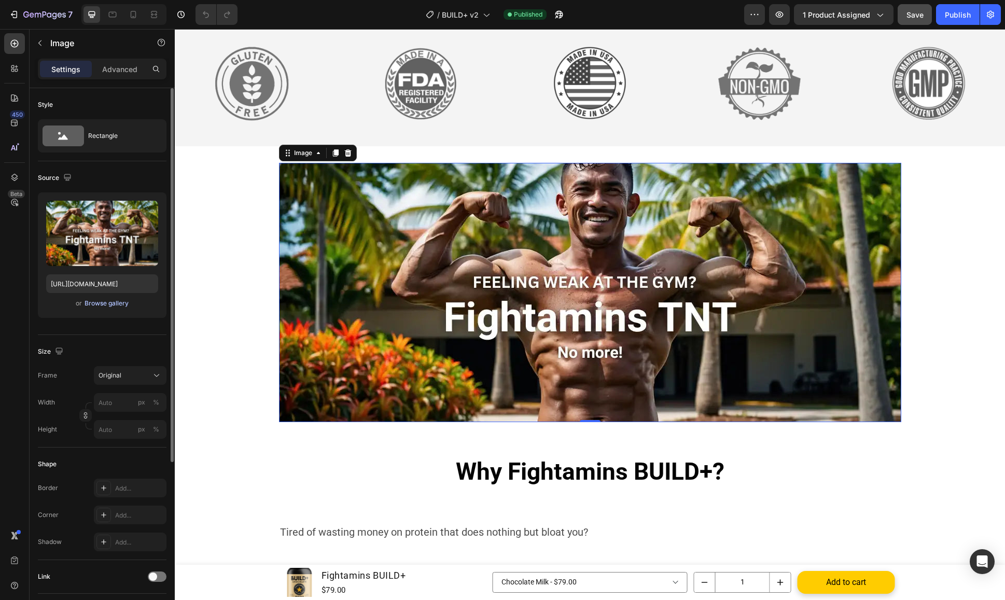
click at [115, 302] on div "Browse gallery" at bounding box center [107, 303] width 44 height 9
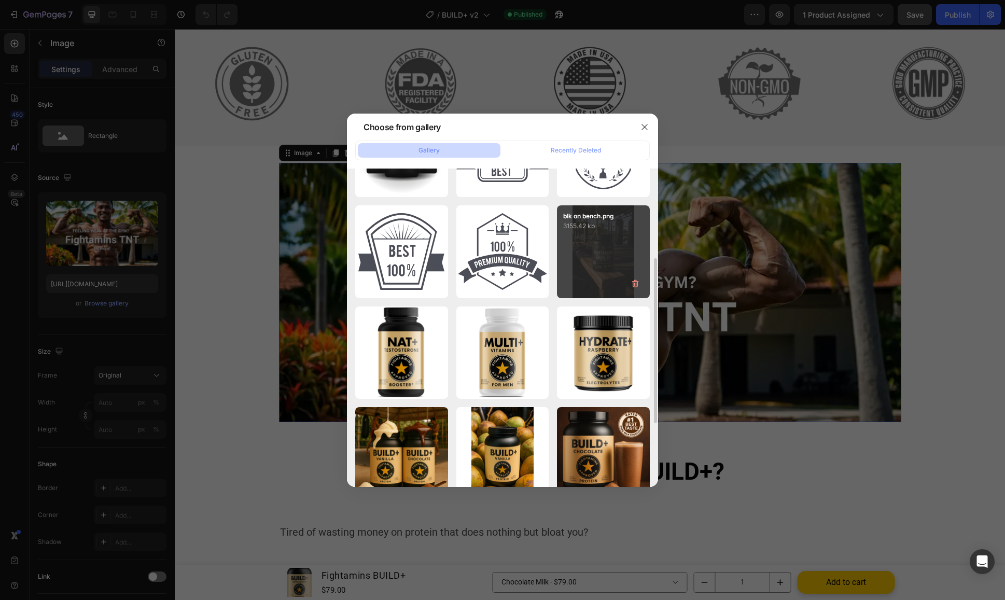
scroll to position [202, 0]
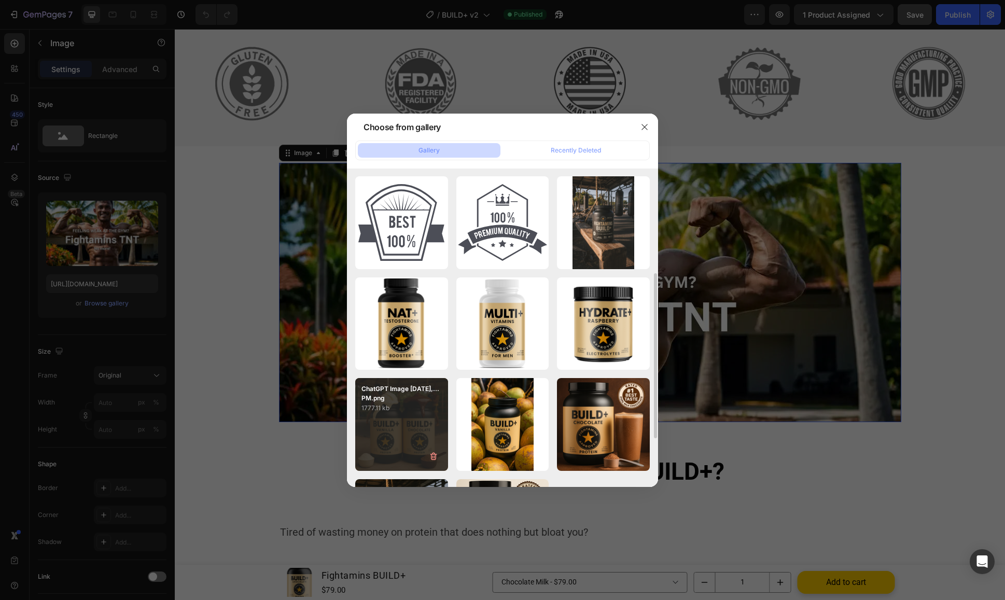
click at [424, 418] on div "ChatGPT Image Aug 11,...PM.png 1777.11 kb" at bounding box center [401, 424] width 93 height 93
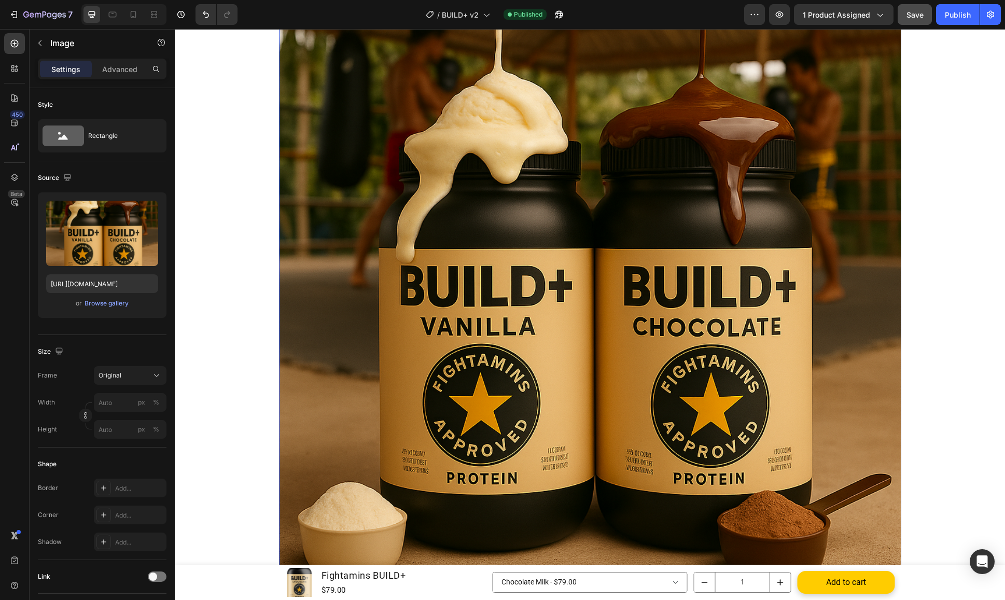
scroll to position [887, 0]
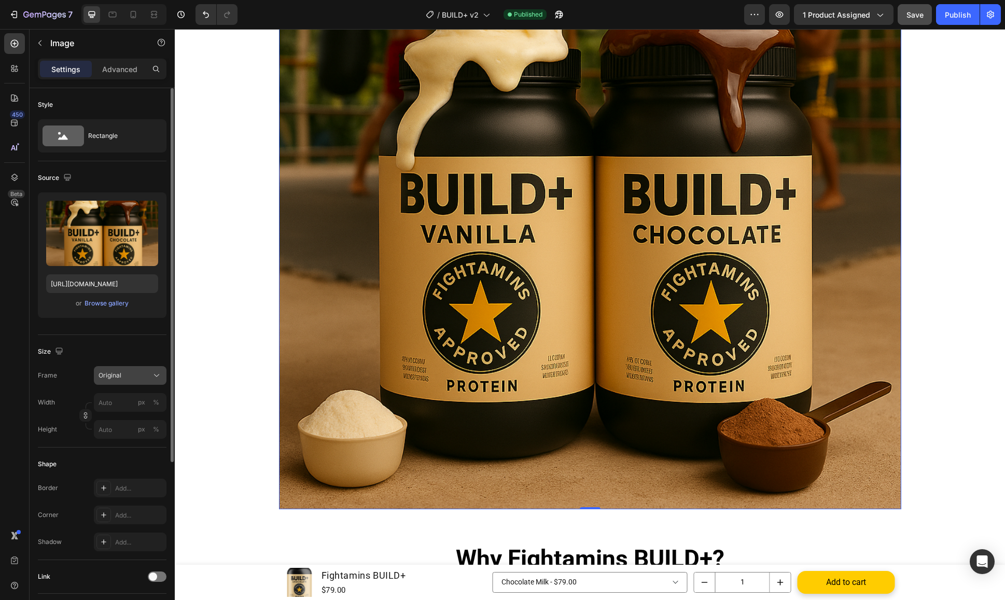
click at [124, 373] on div "Original" at bounding box center [124, 375] width 51 height 9
click at [121, 447] on div "Horizontal" at bounding box center [120, 440] width 83 height 20
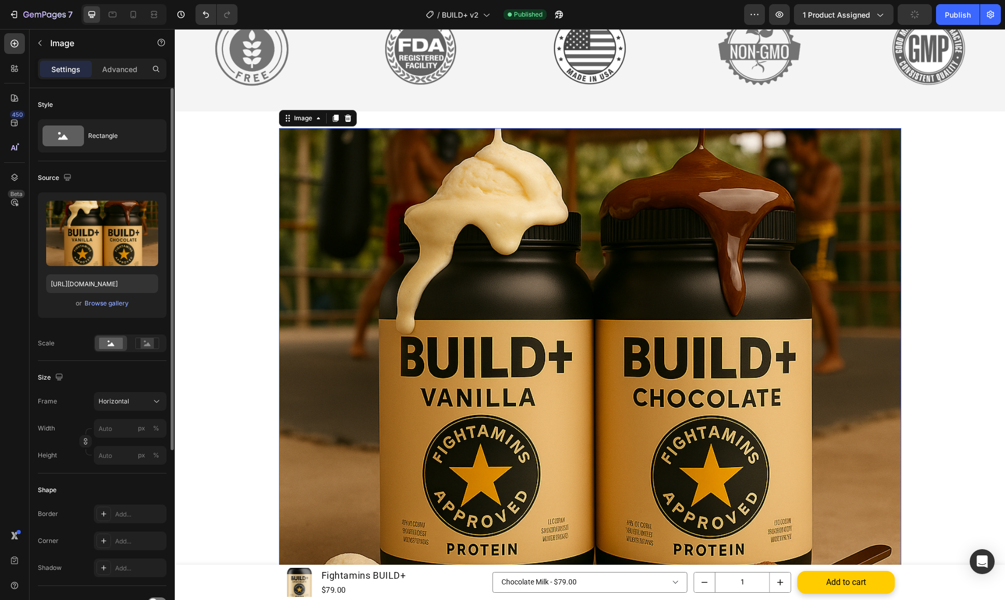
scroll to position [670, 0]
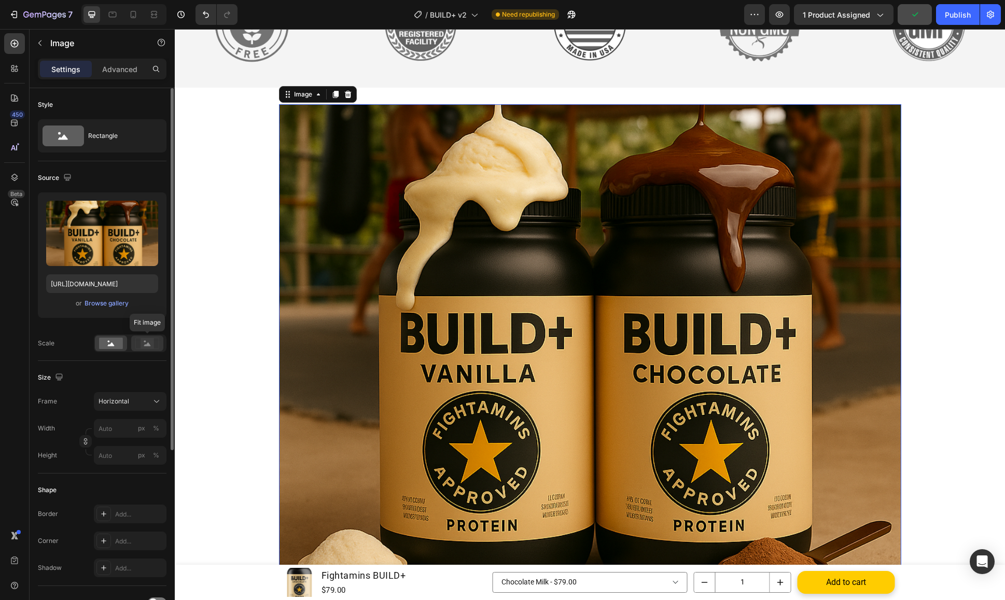
click at [151, 345] on rect at bounding box center [147, 343] width 13 height 10
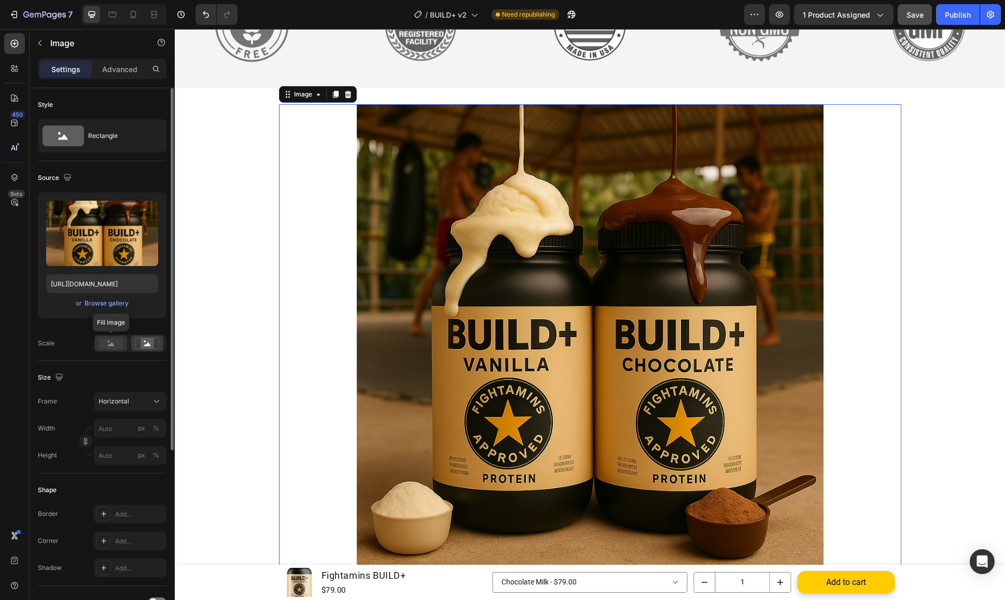
click at [115, 344] on rect at bounding box center [111, 343] width 24 height 11
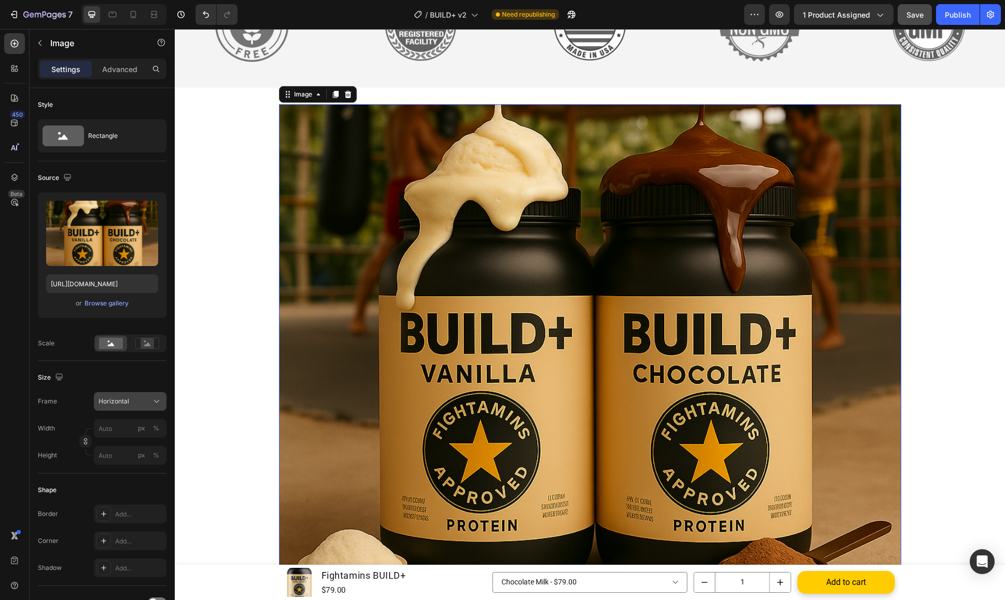
click at [128, 402] on span "Horizontal" at bounding box center [114, 401] width 31 height 9
click at [131, 418] on div "Square" at bounding box center [120, 427] width 83 height 20
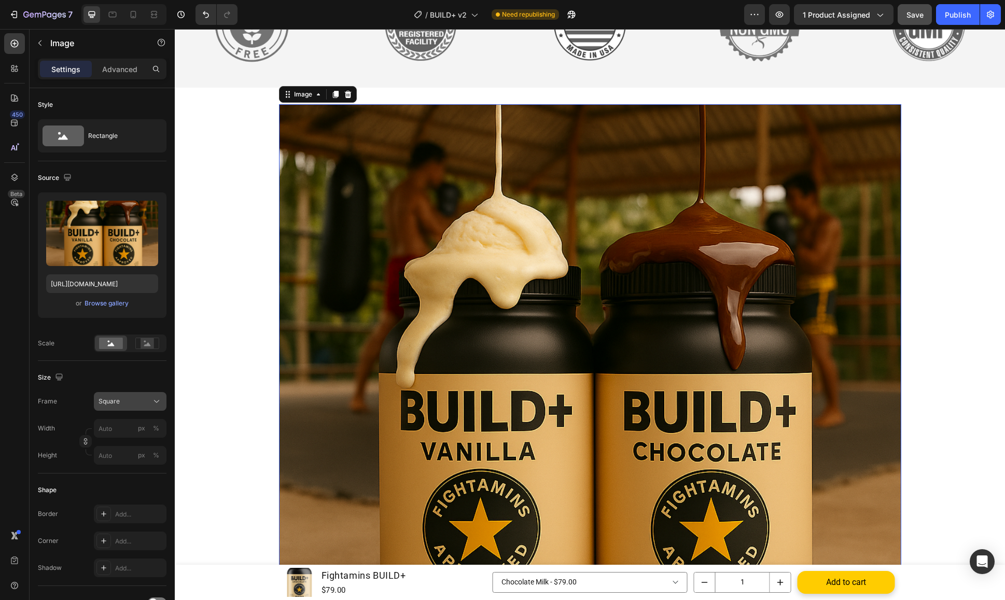
scroll to position [2, 0]
click at [125, 402] on div "Square" at bounding box center [124, 399] width 51 height 9
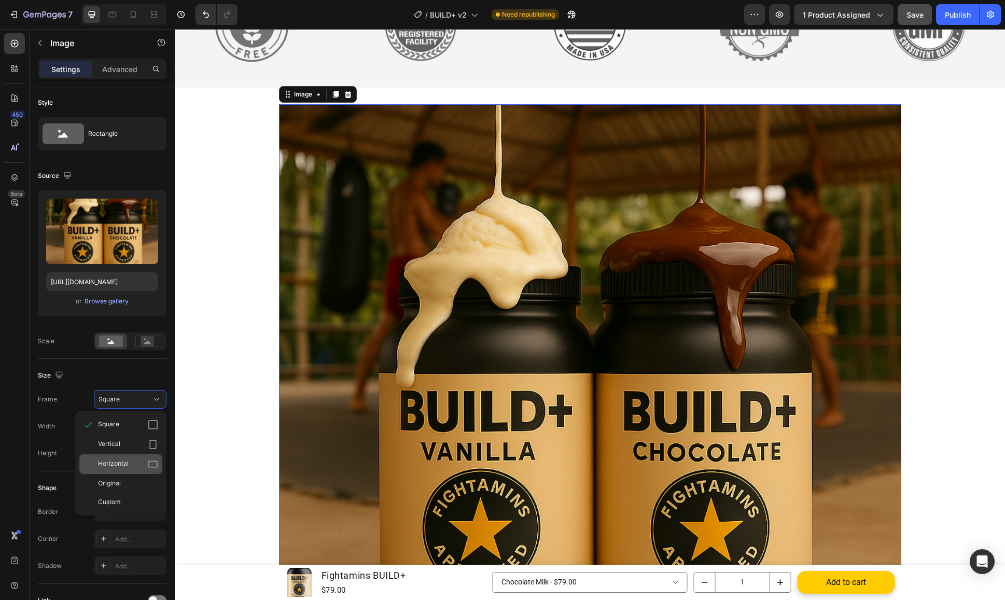
click at [135, 461] on div "Horizontal" at bounding box center [128, 464] width 60 height 10
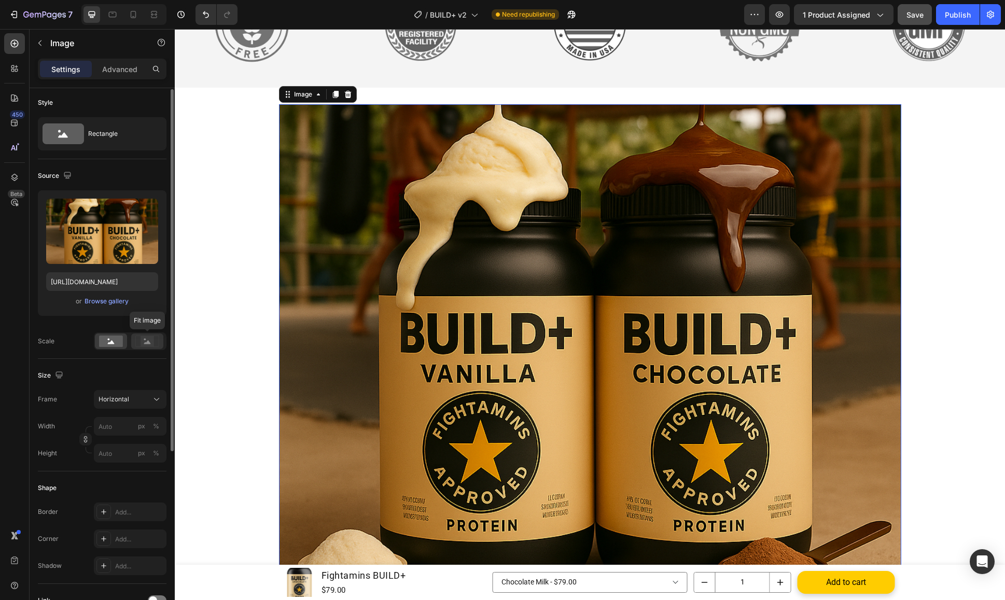
click at [145, 338] on rect at bounding box center [147, 341] width 13 height 10
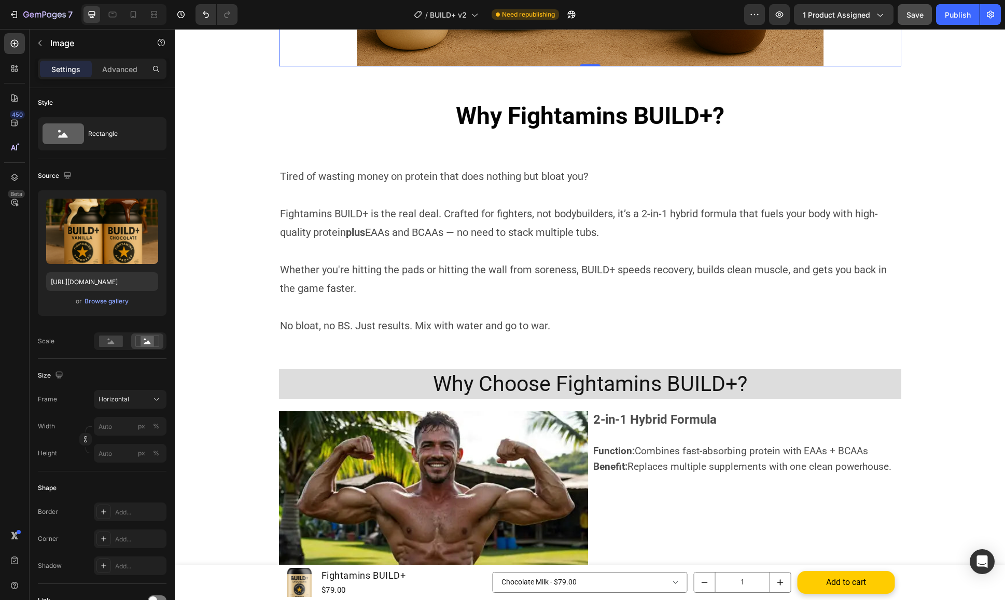
scroll to position [945, 0]
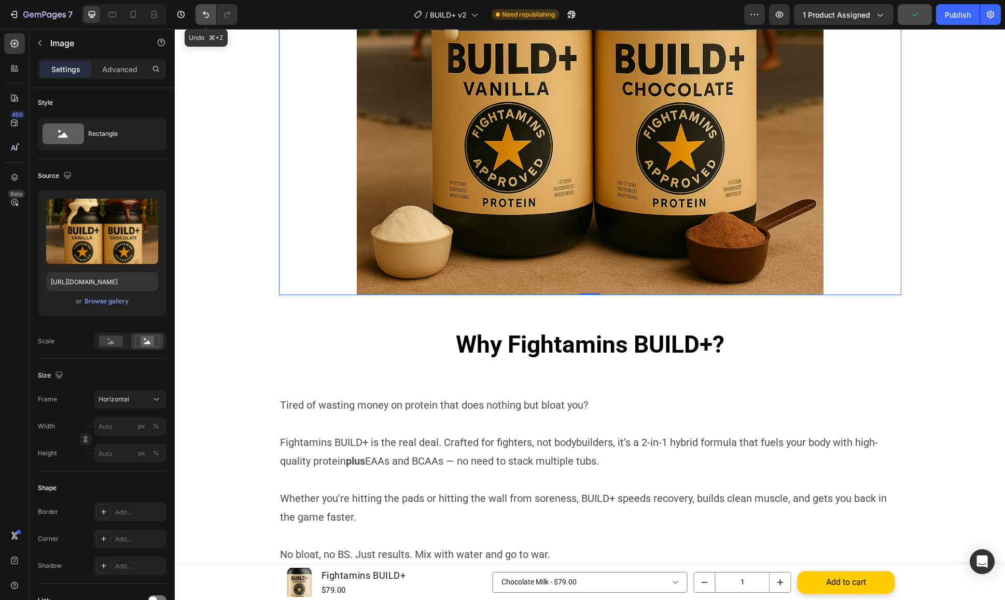
click at [205, 17] on icon "Undo/Redo" at bounding box center [206, 14] width 6 height 7
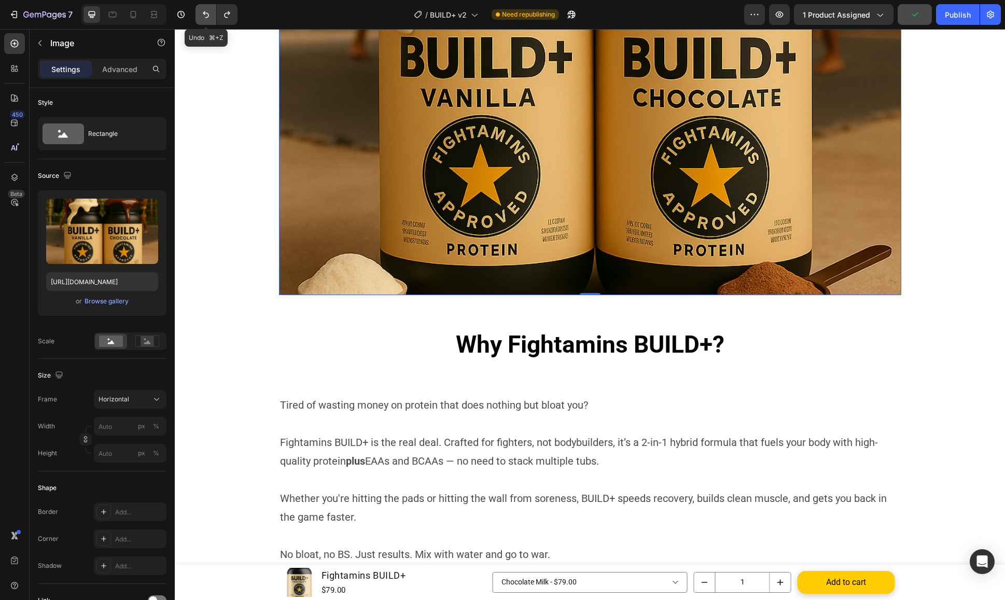
click at [205, 17] on icon "Undo/Redo" at bounding box center [206, 14] width 6 height 7
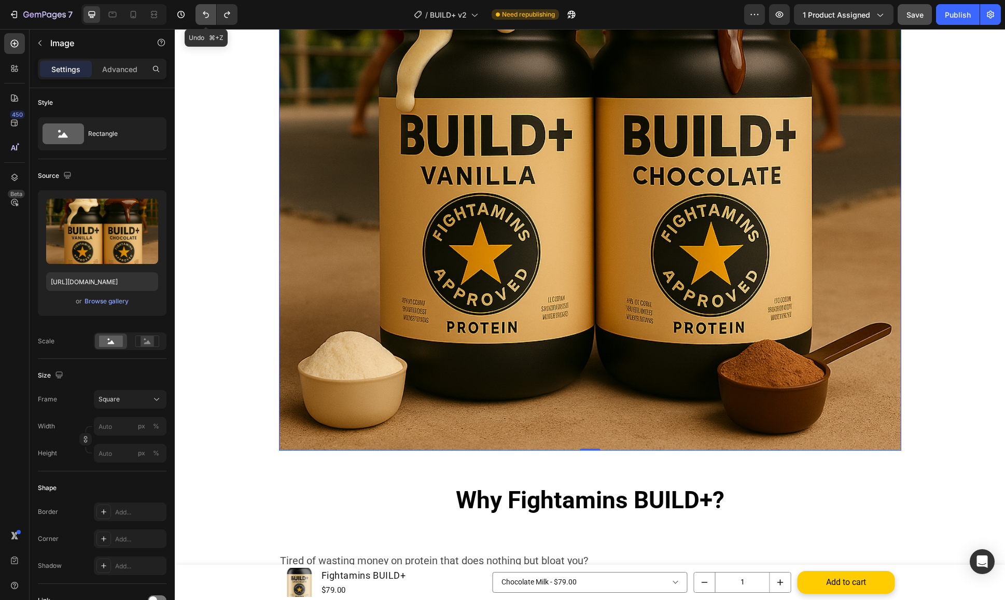
click at [205, 17] on icon "Undo/Redo" at bounding box center [206, 14] width 6 height 7
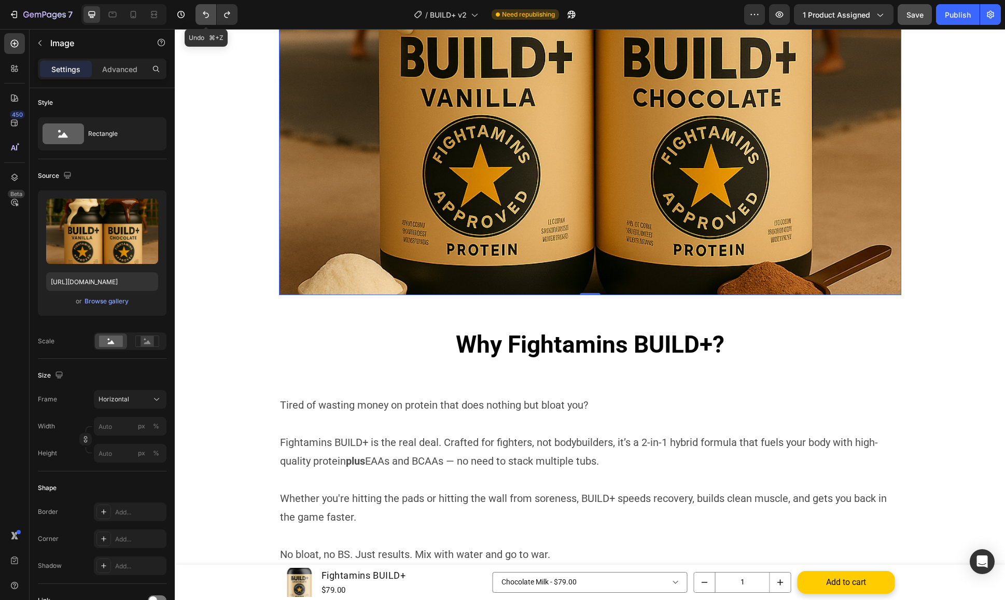
click at [205, 17] on icon "Undo/Redo" at bounding box center [206, 14] width 6 height 7
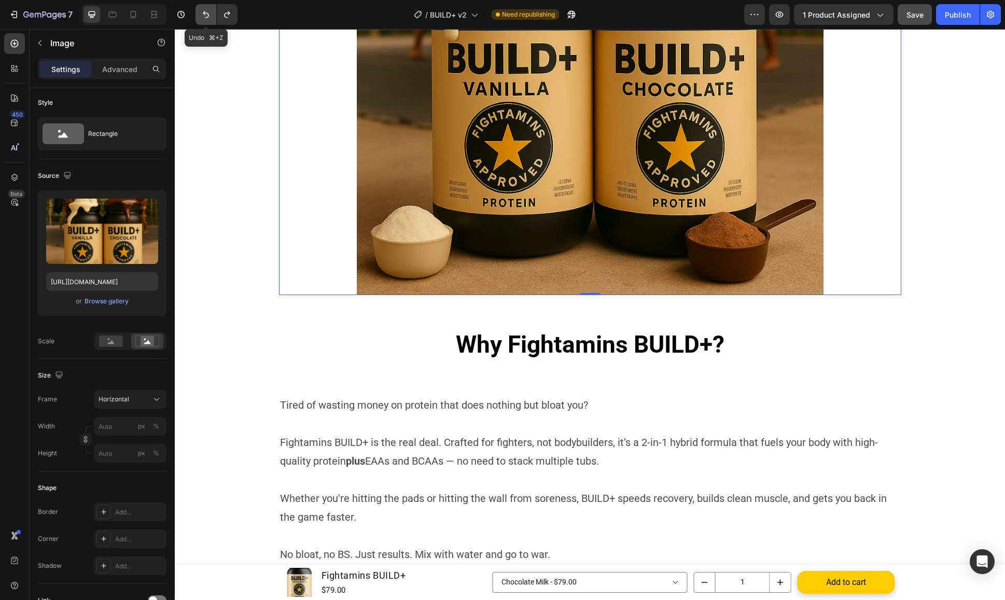
click at [205, 17] on icon "Undo/Redo" at bounding box center [206, 14] width 6 height 7
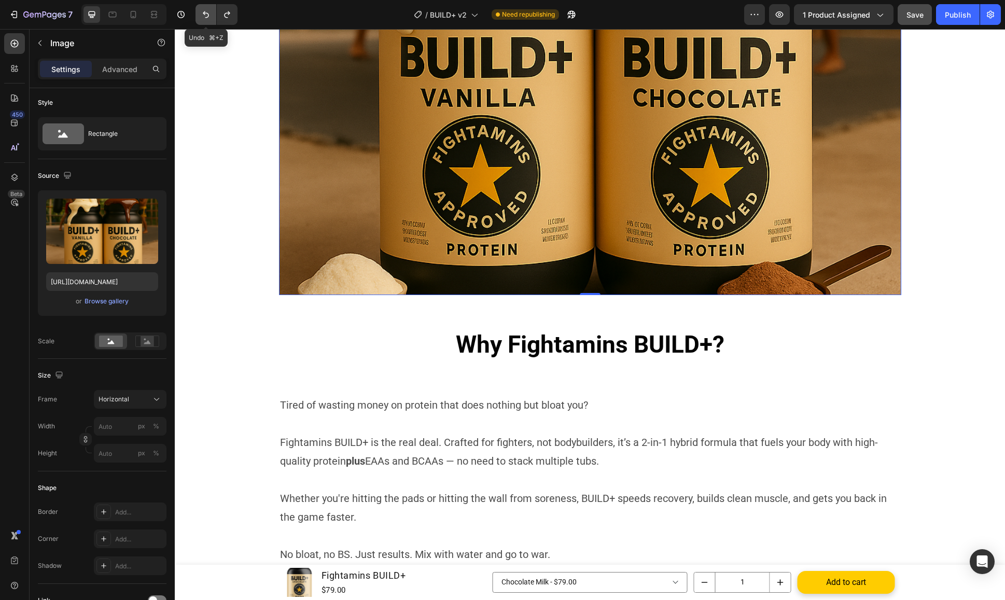
click at [205, 17] on icon "Undo/Redo" at bounding box center [206, 14] width 6 height 7
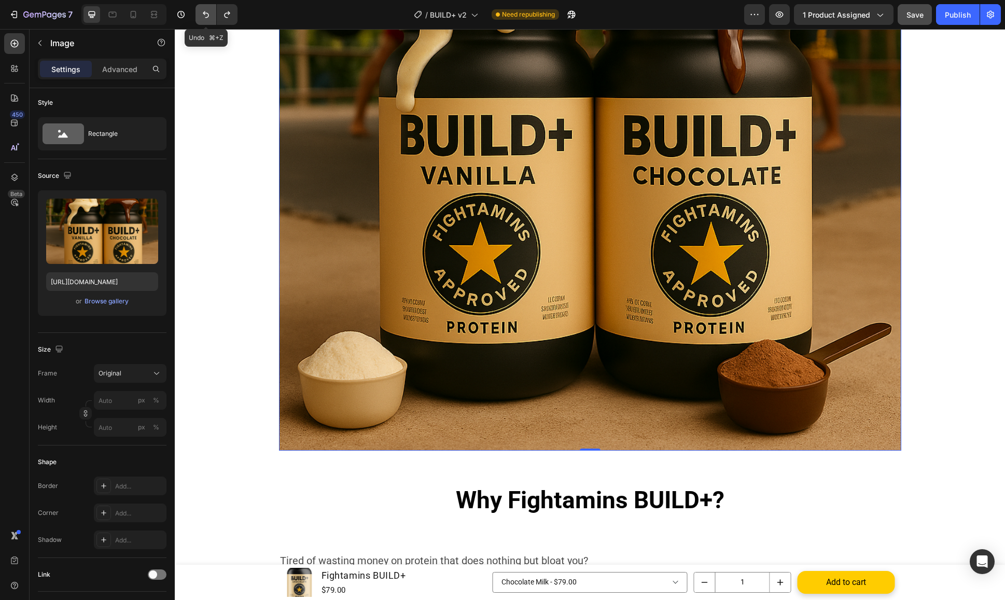
click at [205, 17] on icon "Undo/Redo" at bounding box center [206, 14] width 6 height 7
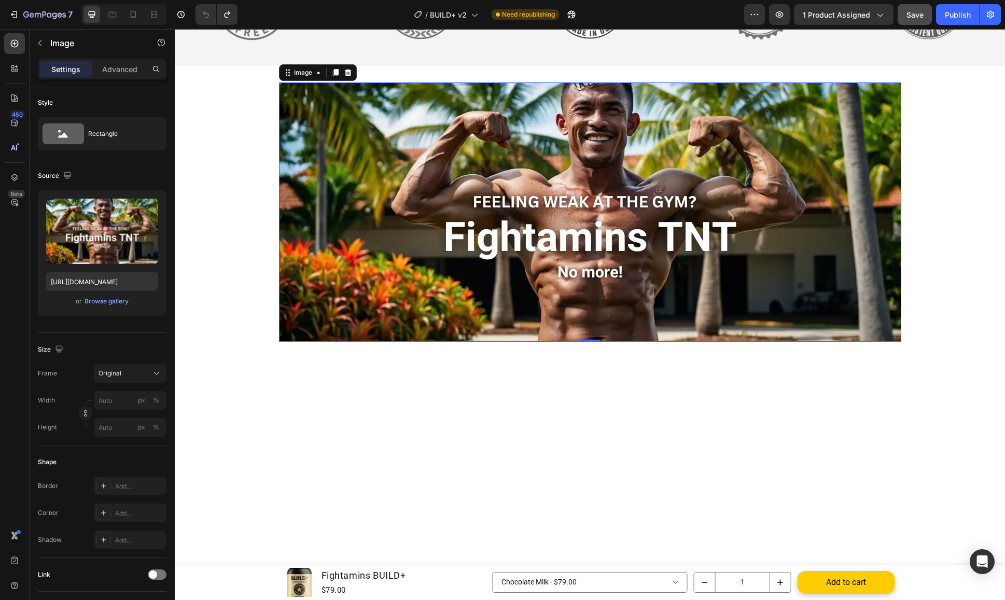
scroll to position [371, 0]
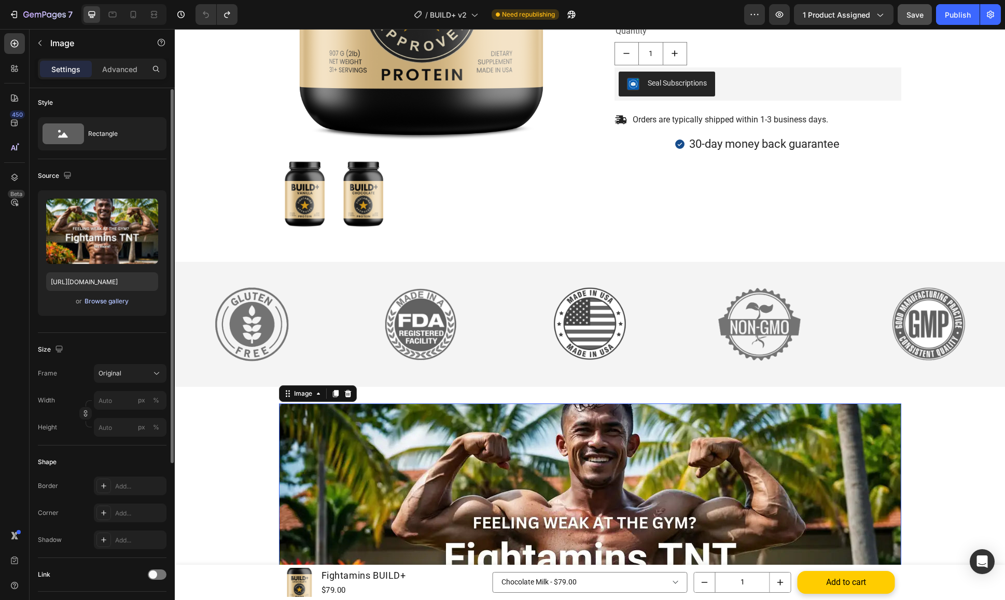
click at [117, 304] on div "Browse gallery" at bounding box center [107, 301] width 44 height 9
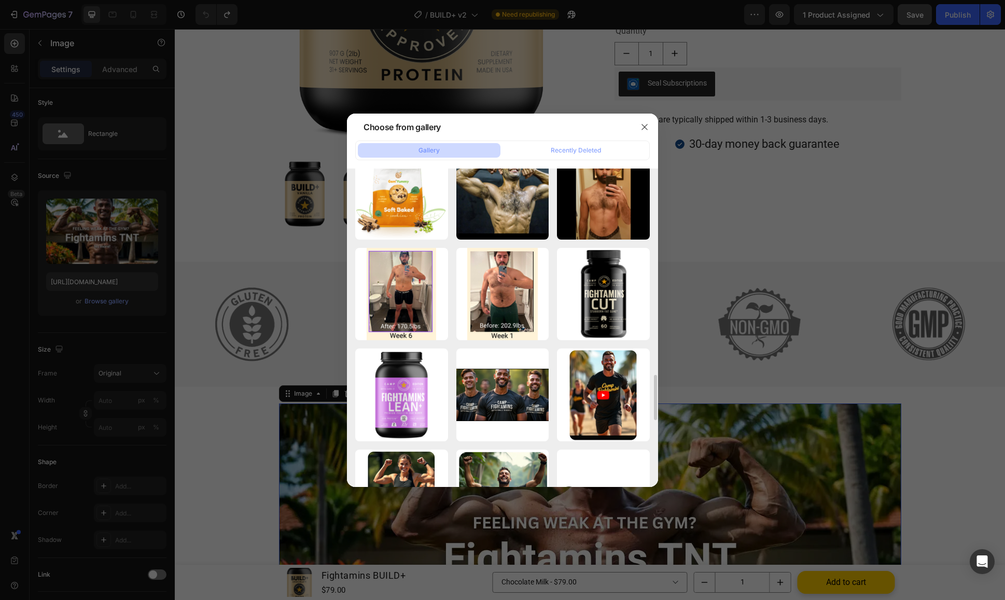
scroll to position [1592, 0]
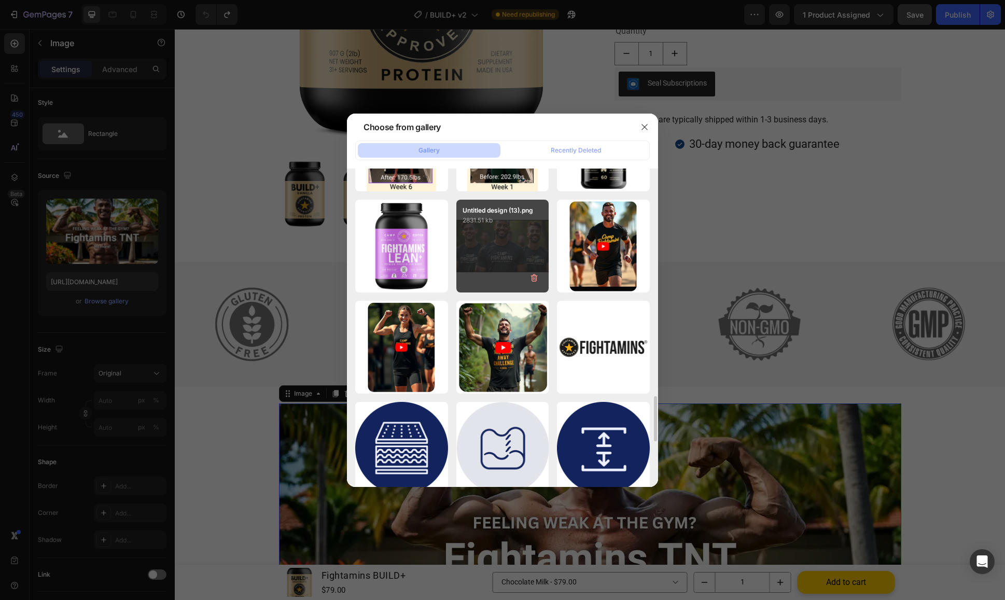
click at [500, 255] on div "Untitled design (13).png 2831.51 kb" at bounding box center [502, 246] width 93 height 93
type input "https://cdn.shopify.com/s/files/1/0274/5014/6921/files/gempages_511159520601310…"
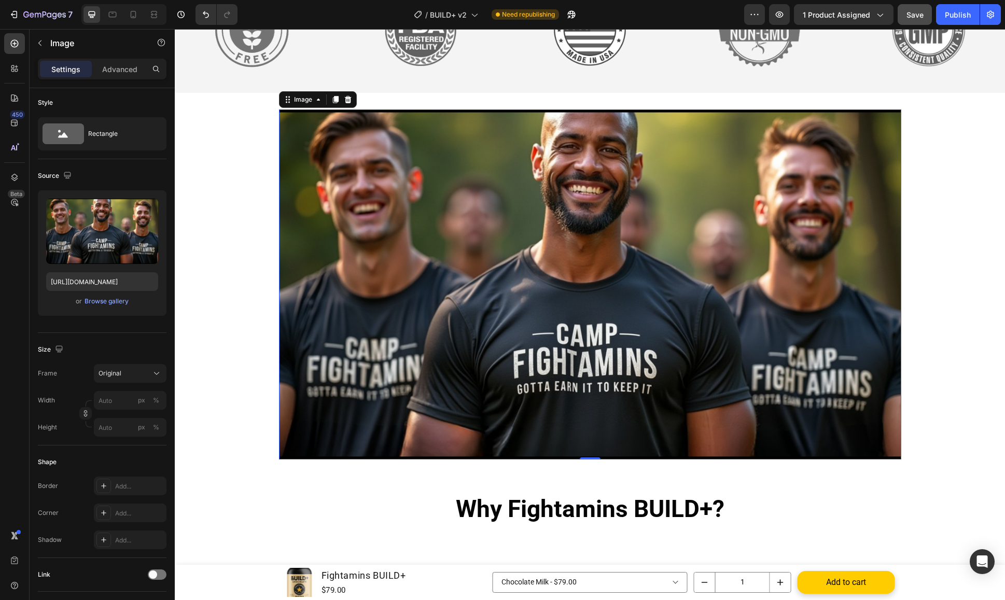
scroll to position [693, 0]
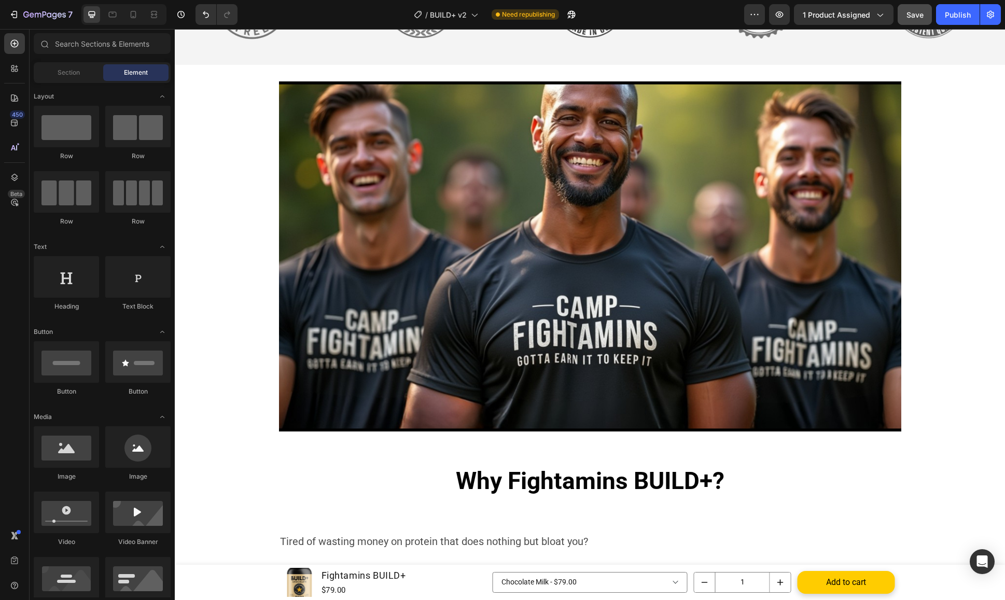
drag, startPoint x: 244, startPoint y: 336, endPoint x: 246, endPoint y: 342, distance: 6.7
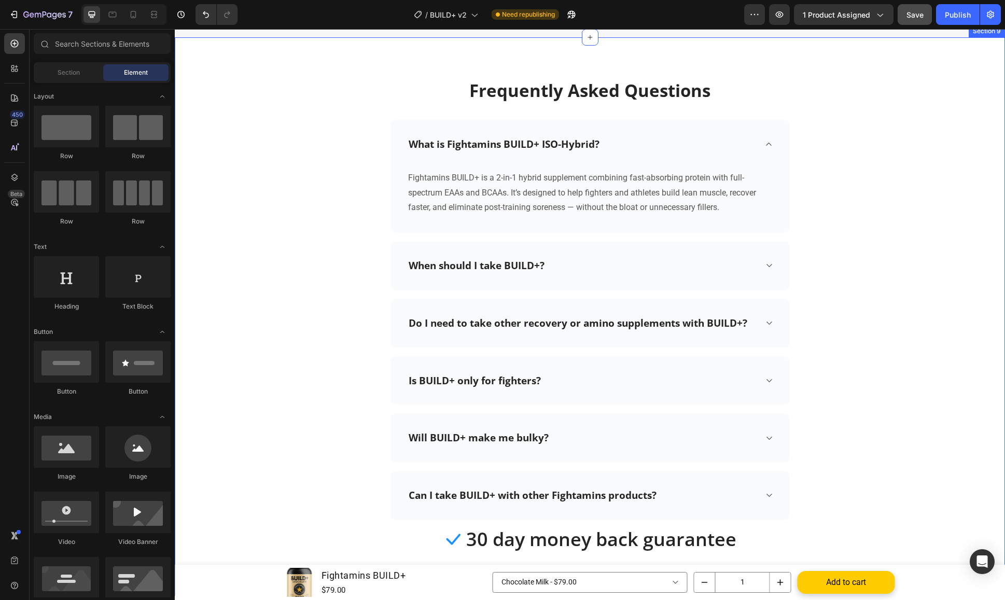
scroll to position [2461, 0]
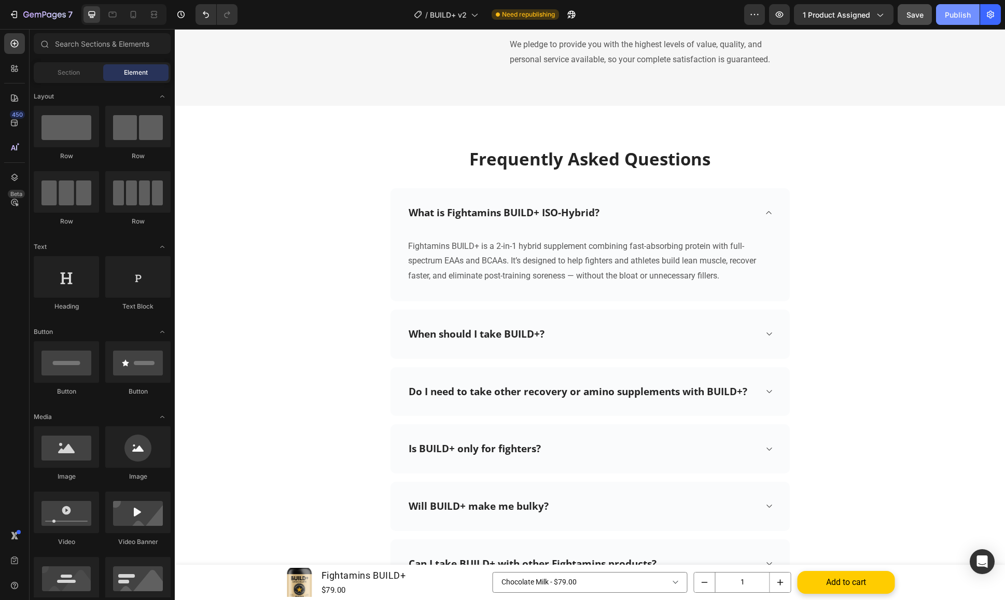
click at [962, 10] on div "Publish" at bounding box center [958, 14] width 26 height 11
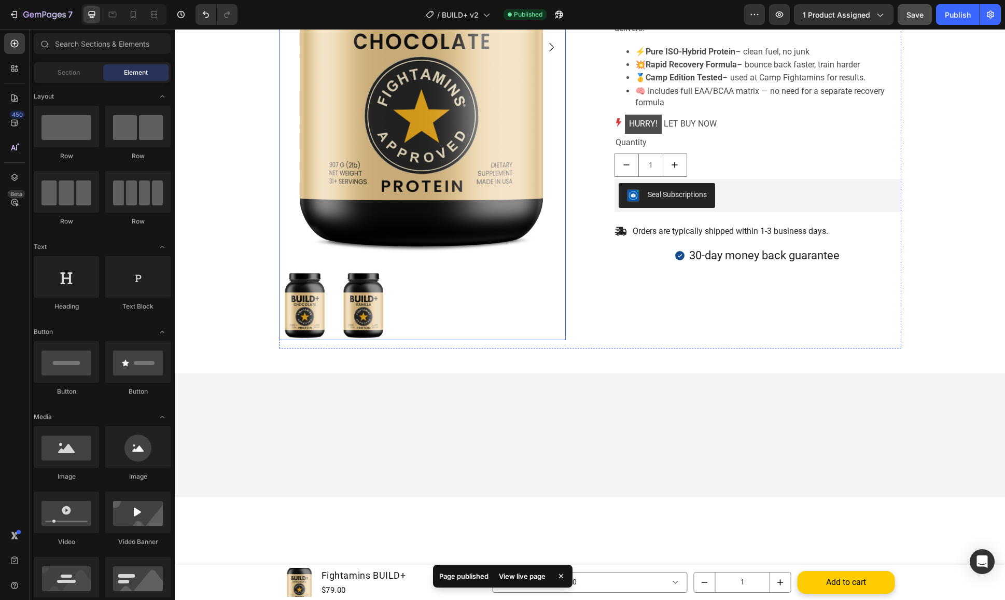
scroll to position [0, 0]
